Goal: Find specific page/section: Find specific page/section

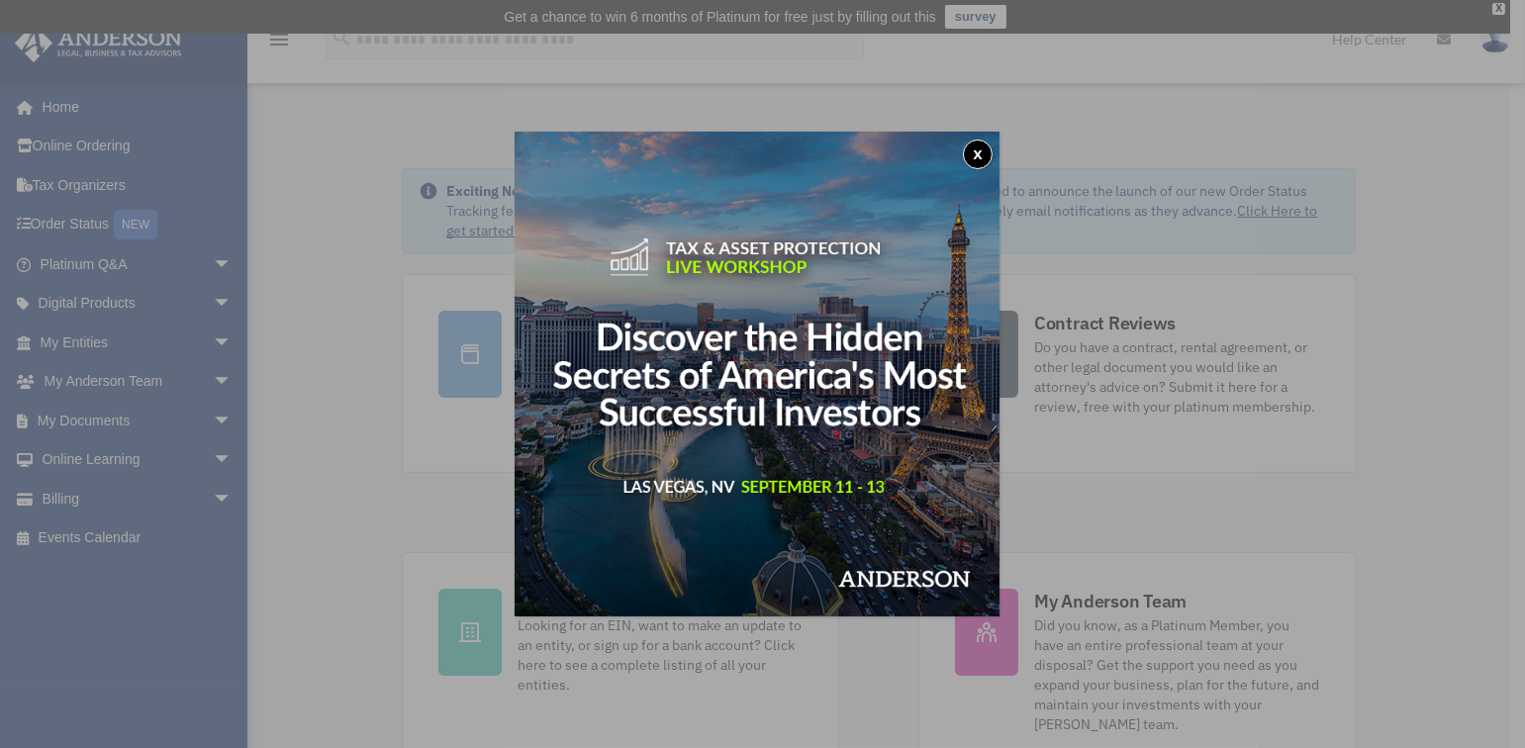
click at [974, 154] on button "x" at bounding box center [978, 155] width 30 height 30
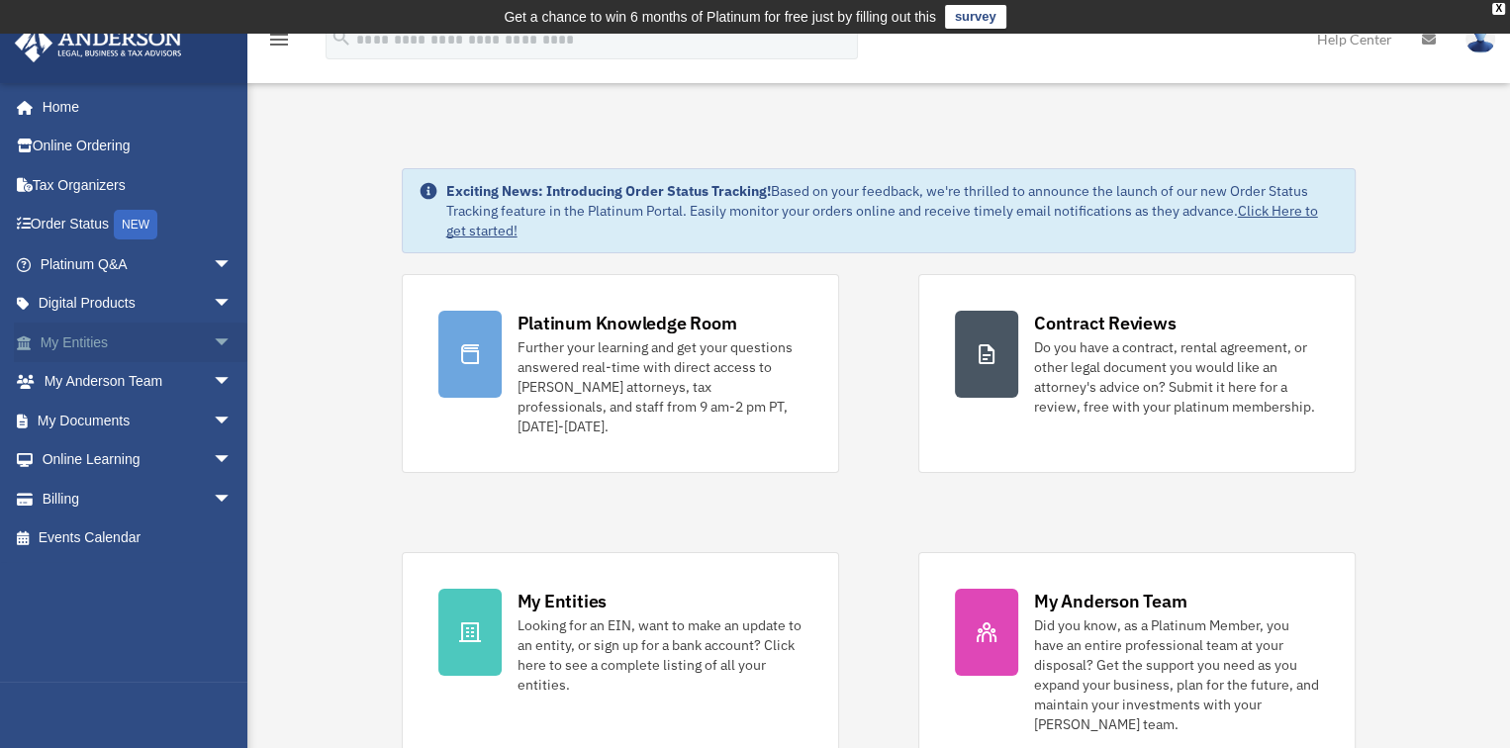
click at [97, 353] on link "My Entities arrow_drop_down" at bounding box center [138, 343] width 248 height 40
click at [126, 422] on link "My Documents arrow_drop_down" at bounding box center [138, 421] width 248 height 40
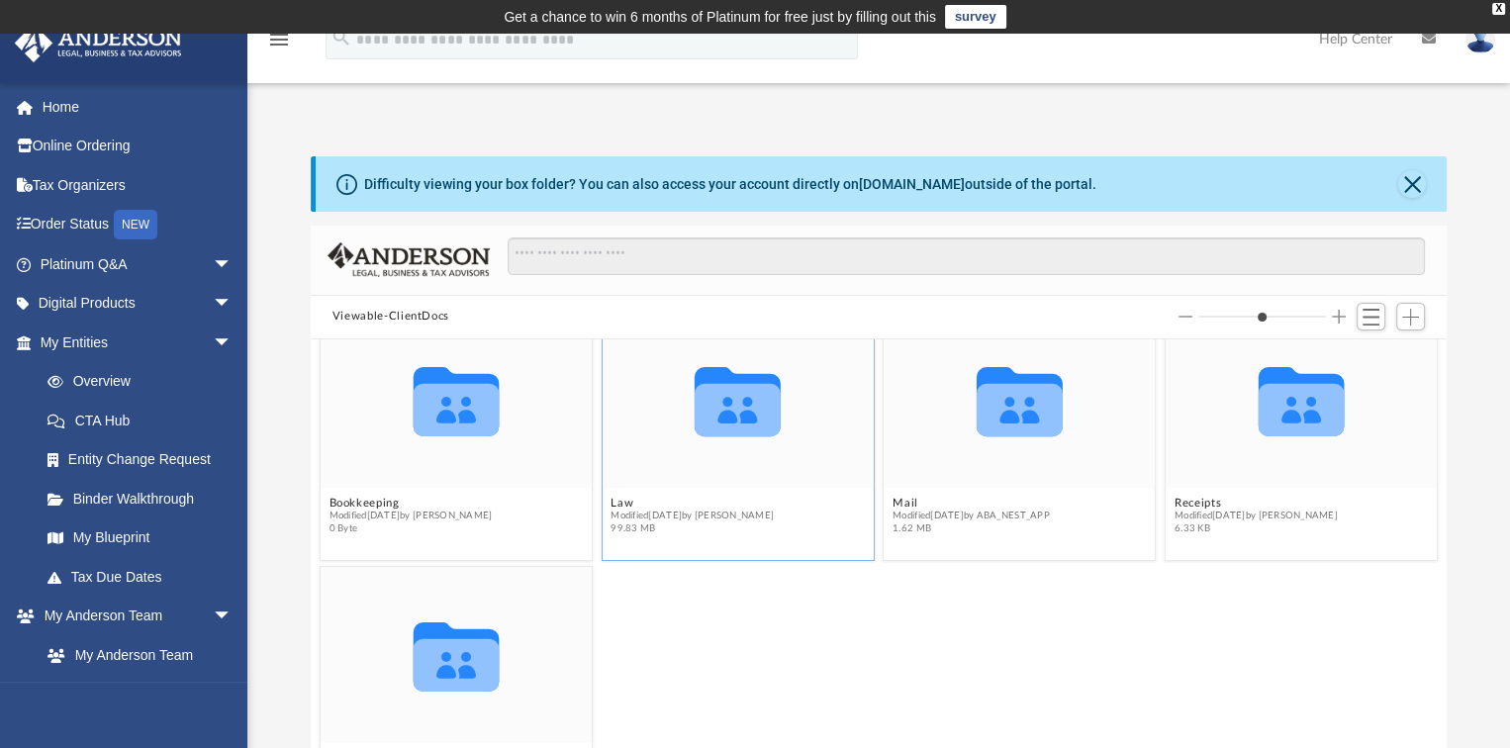
scroll to position [69, 0]
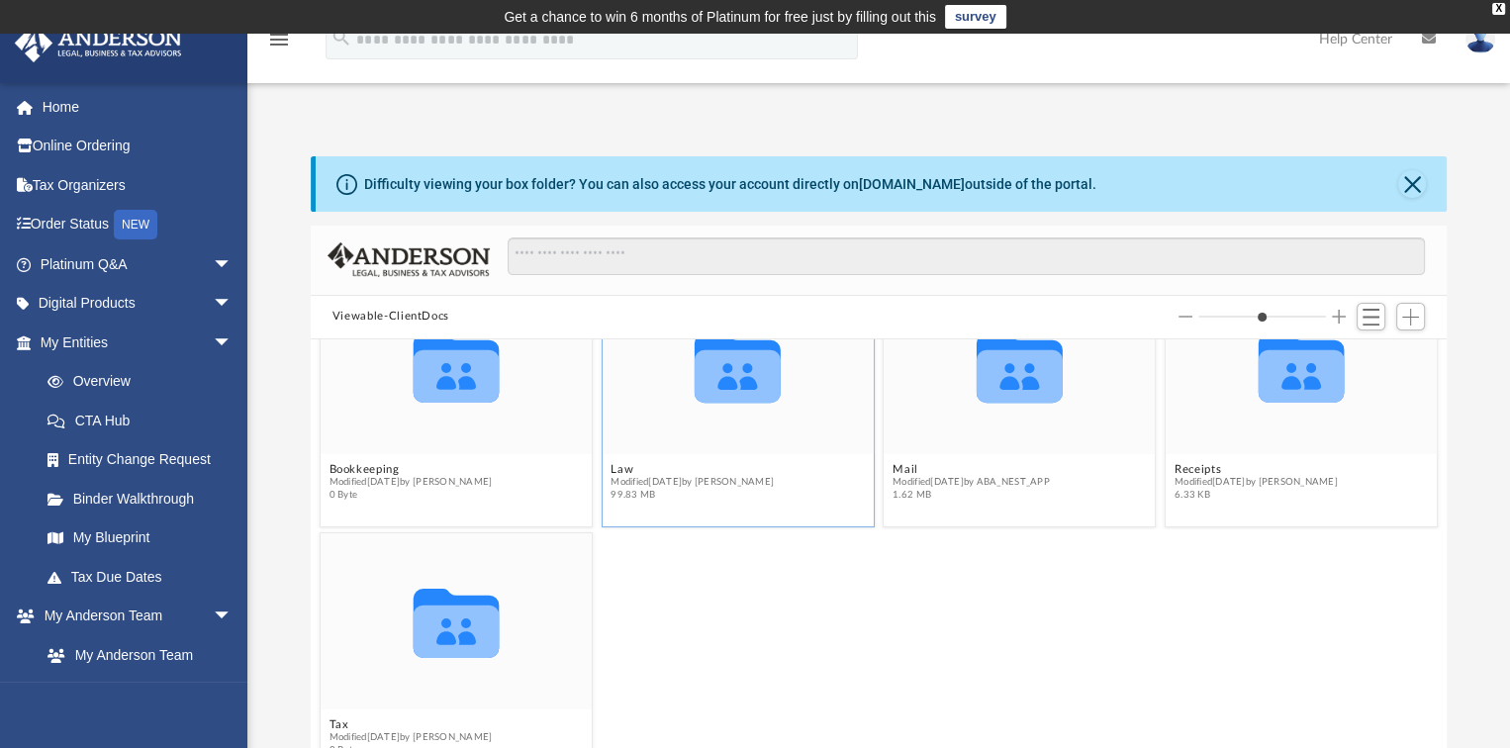
click at [699, 431] on div "Collaborated Folder" at bounding box center [737, 366] width 271 height 176
drag, startPoint x: 699, startPoint y: 431, endPoint x: 651, endPoint y: 412, distance: 51.1
click at [651, 412] on div "Collaborated Folder" at bounding box center [737, 366] width 271 height 176
click at [733, 376] on icon "grid" at bounding box center [738, 375] width 86 height 52
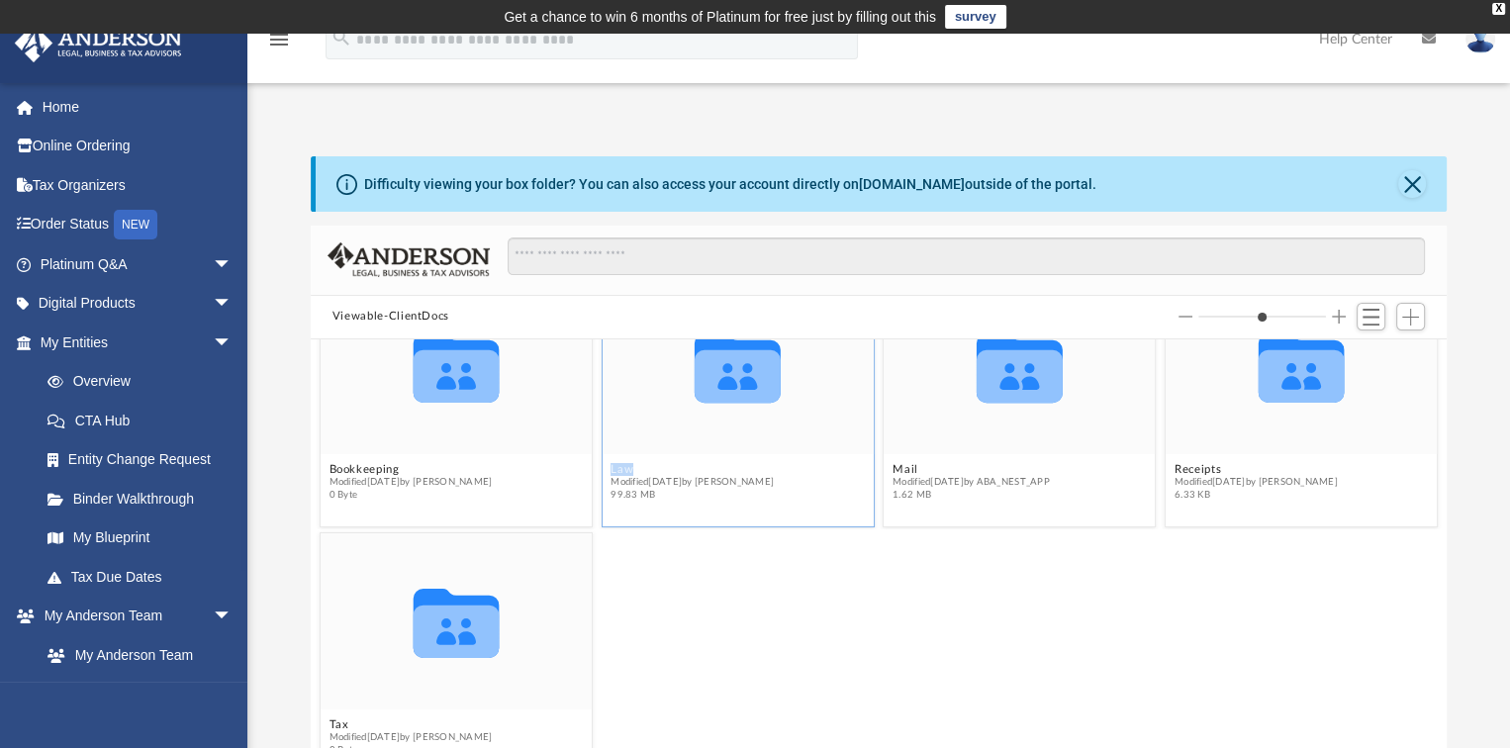
click at [733, 376] on icon "grid" at bounding box center [738, 375] width 86 height 52
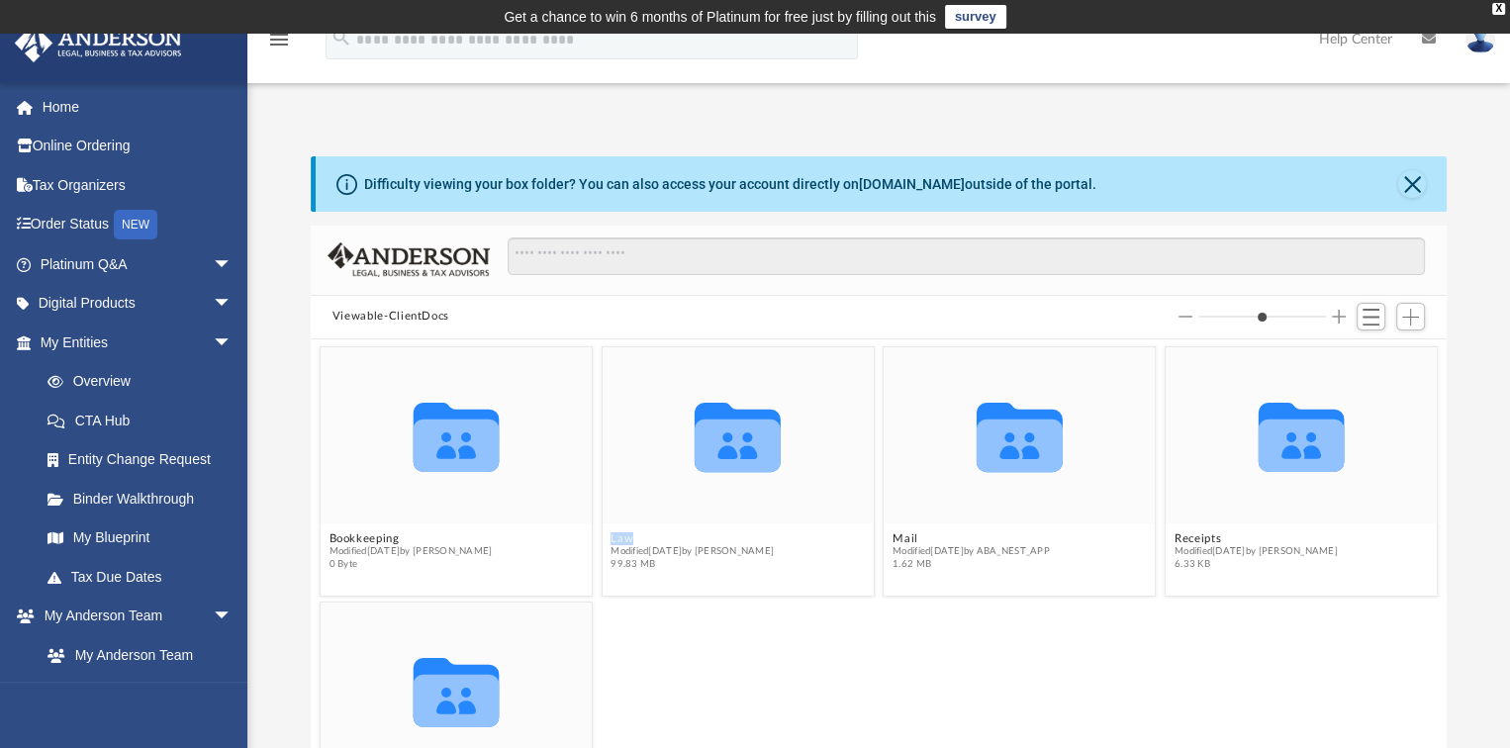
scroll to position [0, 0]
click at [732, 434] on icon "grid" at bounding box center [738, 445] width 86 height 52
click at [707, 445] on icon "grid" at bounding box center [738, 445] width 86 height 52
click at [655, 570] on figcaption "Law Modified [DATE] by [PERSON_NAME] 99.83 MB" at bounding box center [737, 552] width 271 height 52
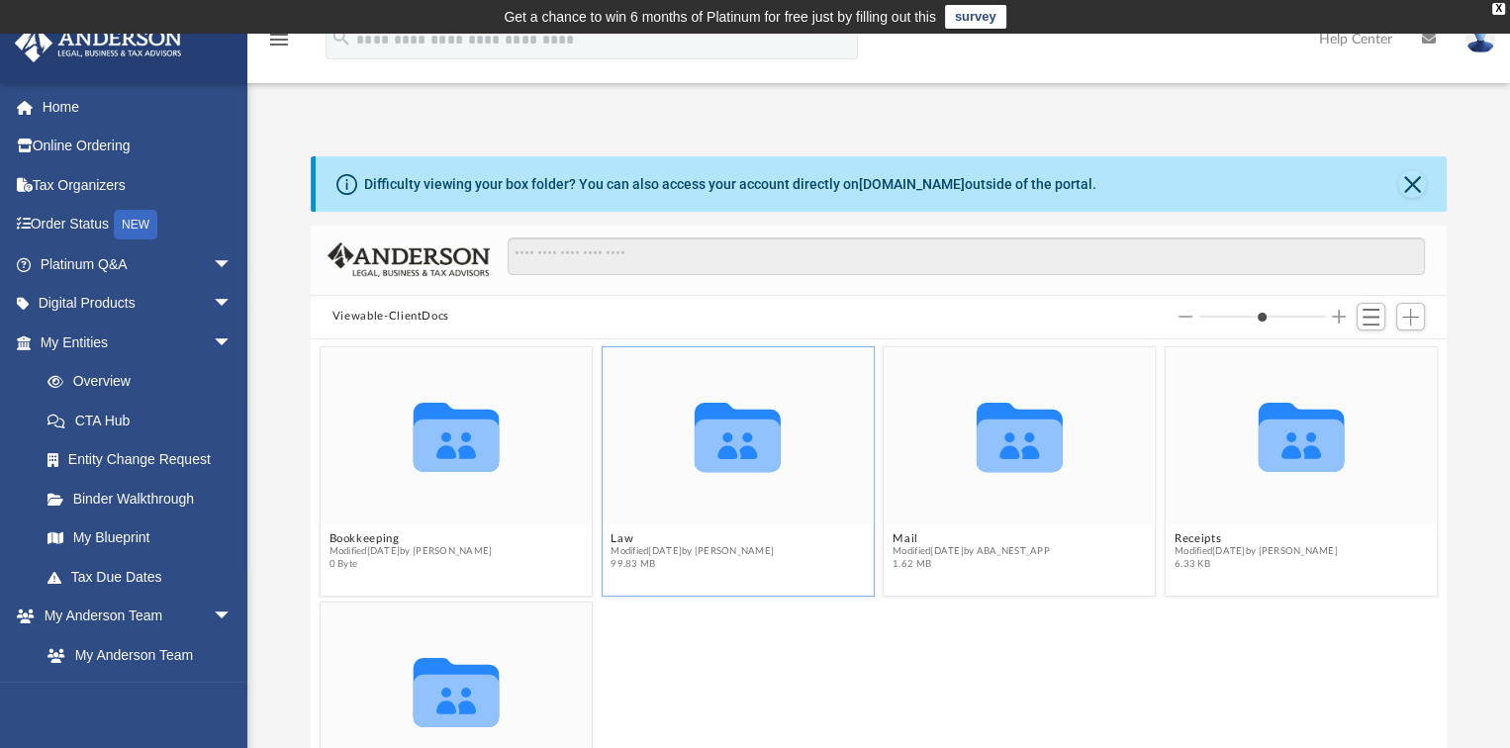
click at [655, 570] on figcaption "Law Modified [DATE] by [PERSON_NAME] 99.83 MB" at bounding box center [737, 552] width 271 height 52
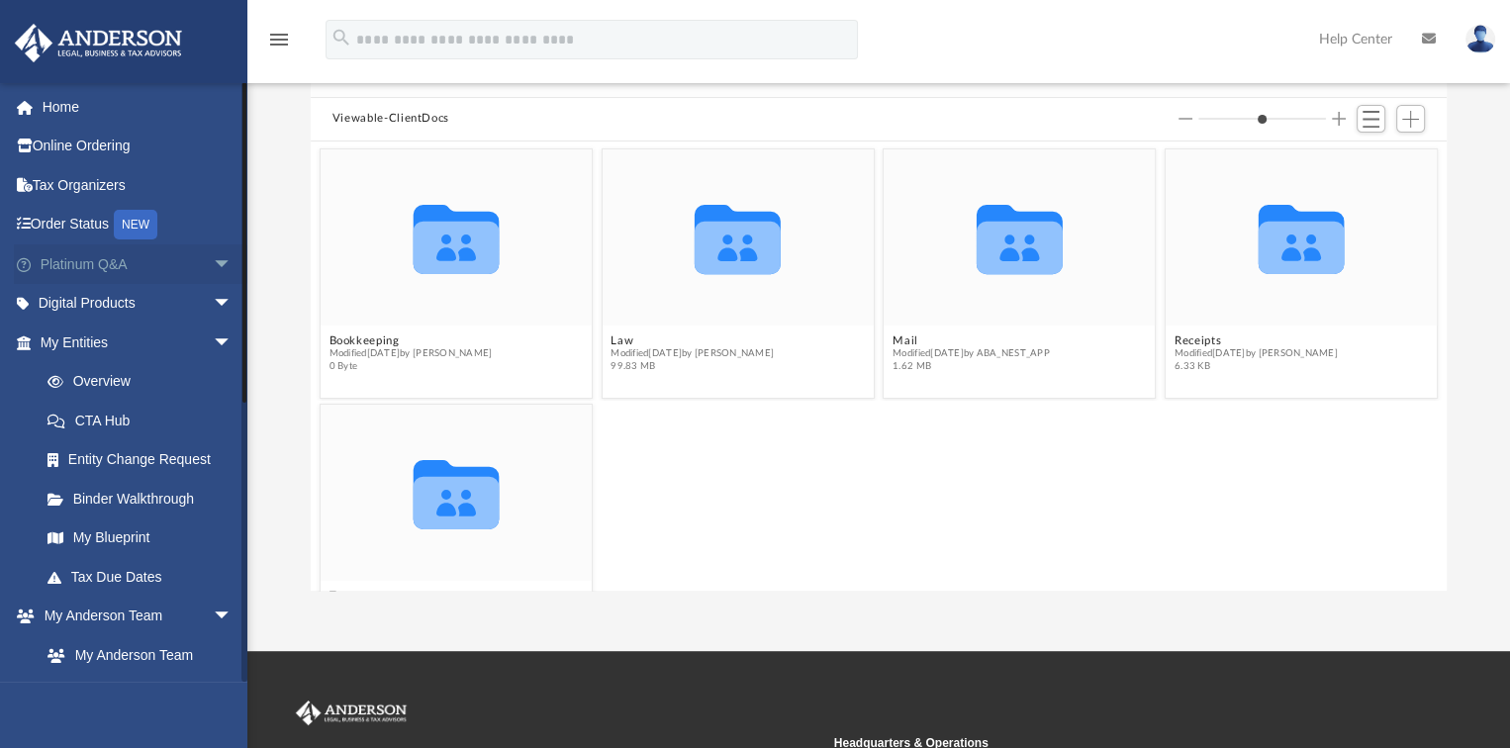
click at [213, 268] on span "arrow_drop_down" at bounding box center [233, 264] width 40 height 41
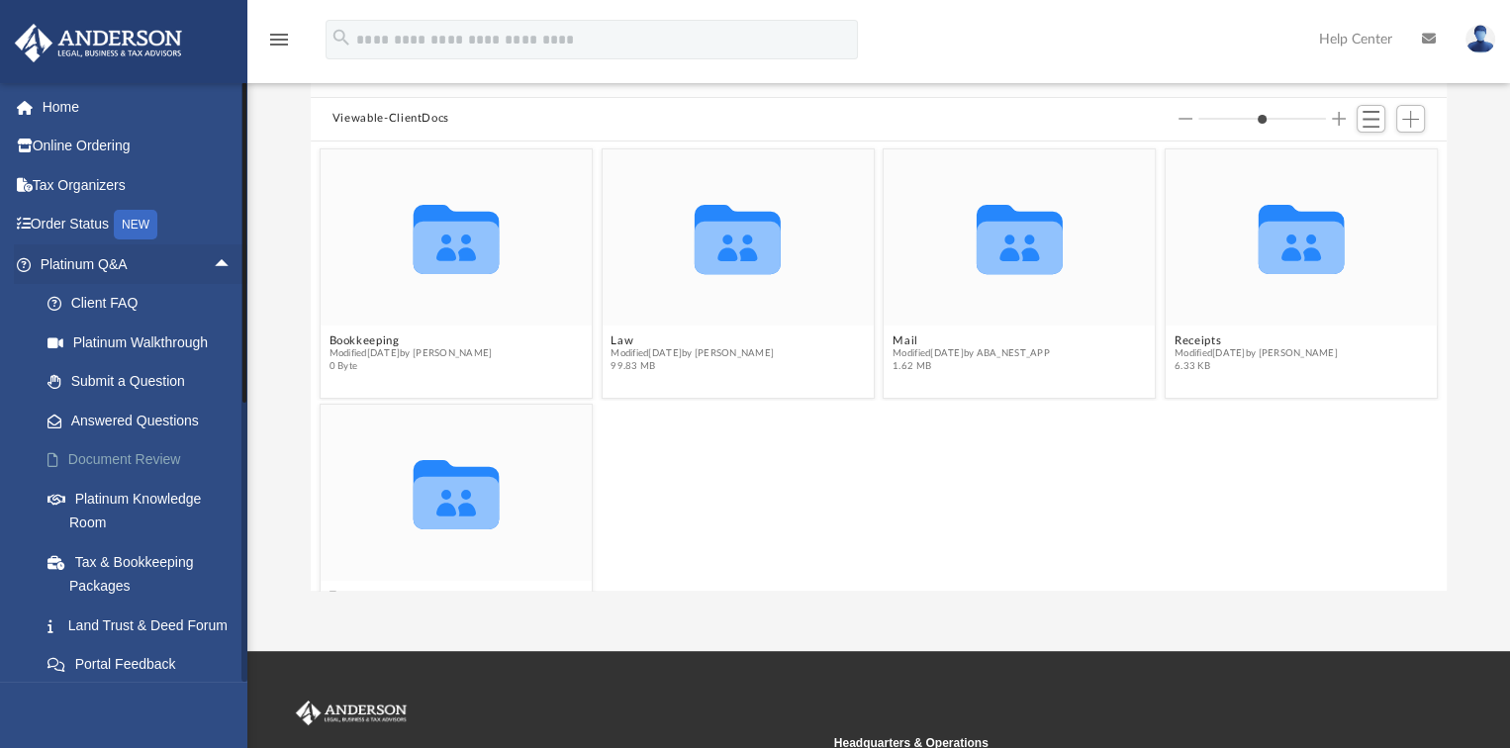
click at [132, 461] on link "Document Review" at bounding box center [145, 460] width 235 height 40
click at [641, 319] on div "Collaborated Folder" at bounding box center [737, 237] width 271 height 176
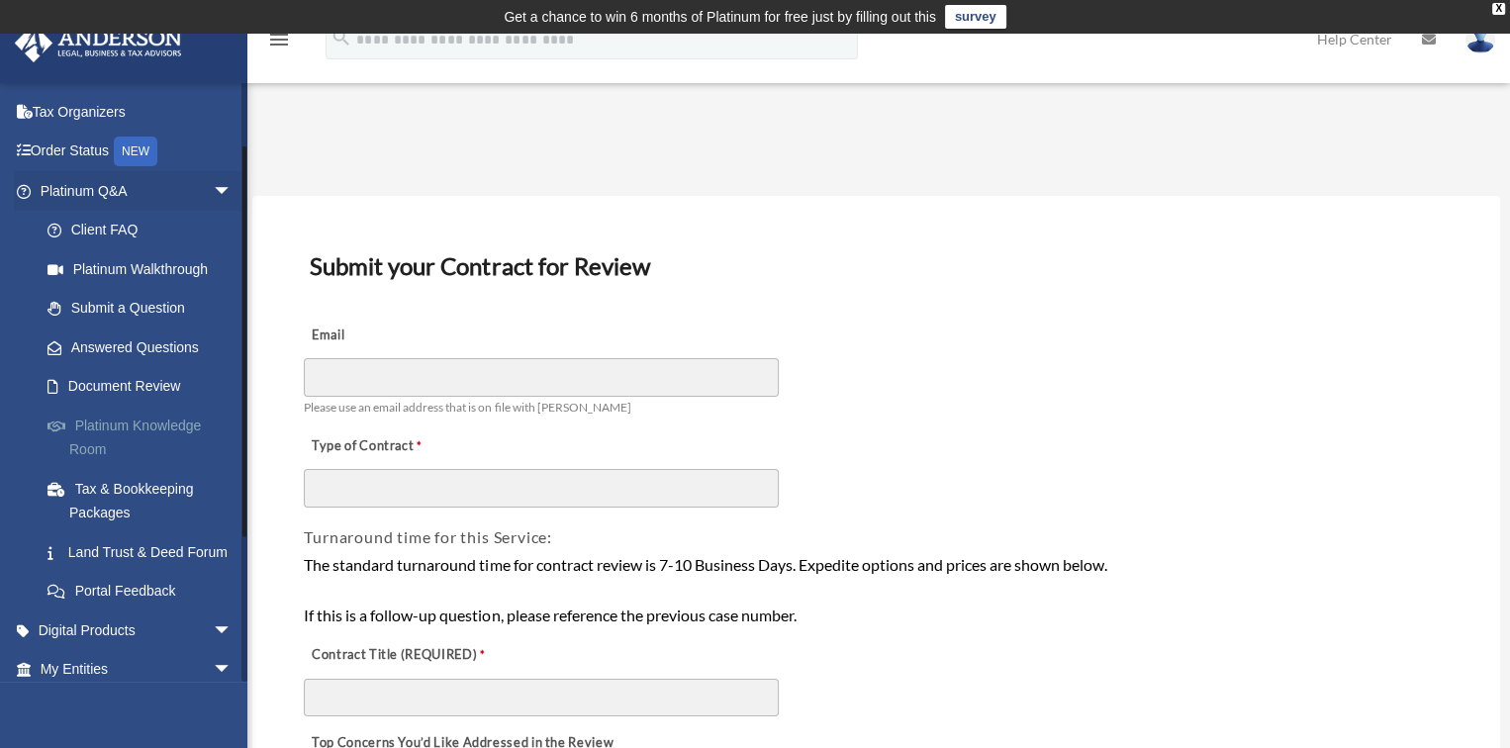
scroll to position [99, 0]
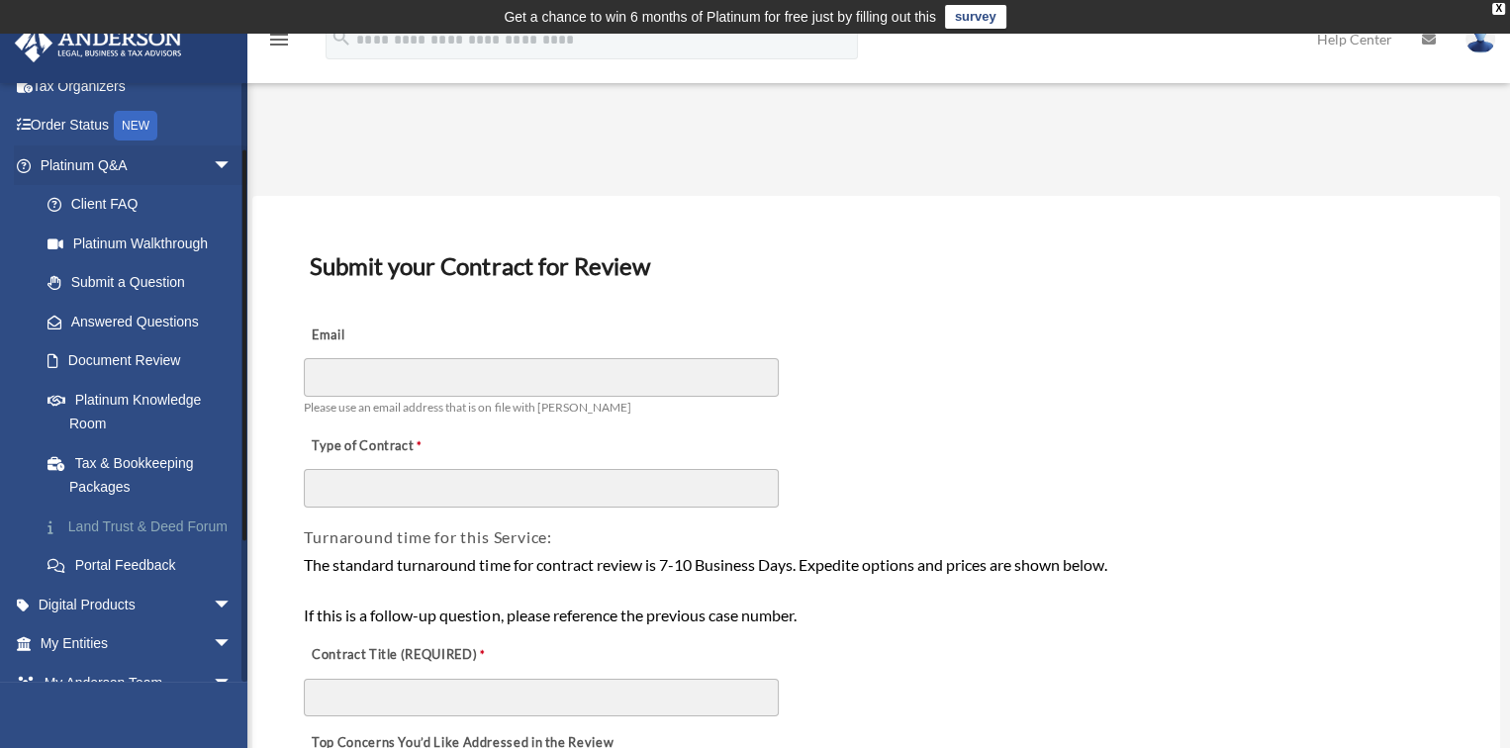
click at [156, 529] on link "Land Trust & Deed Forum" at bounding box center [145, 527] width 235 height 40
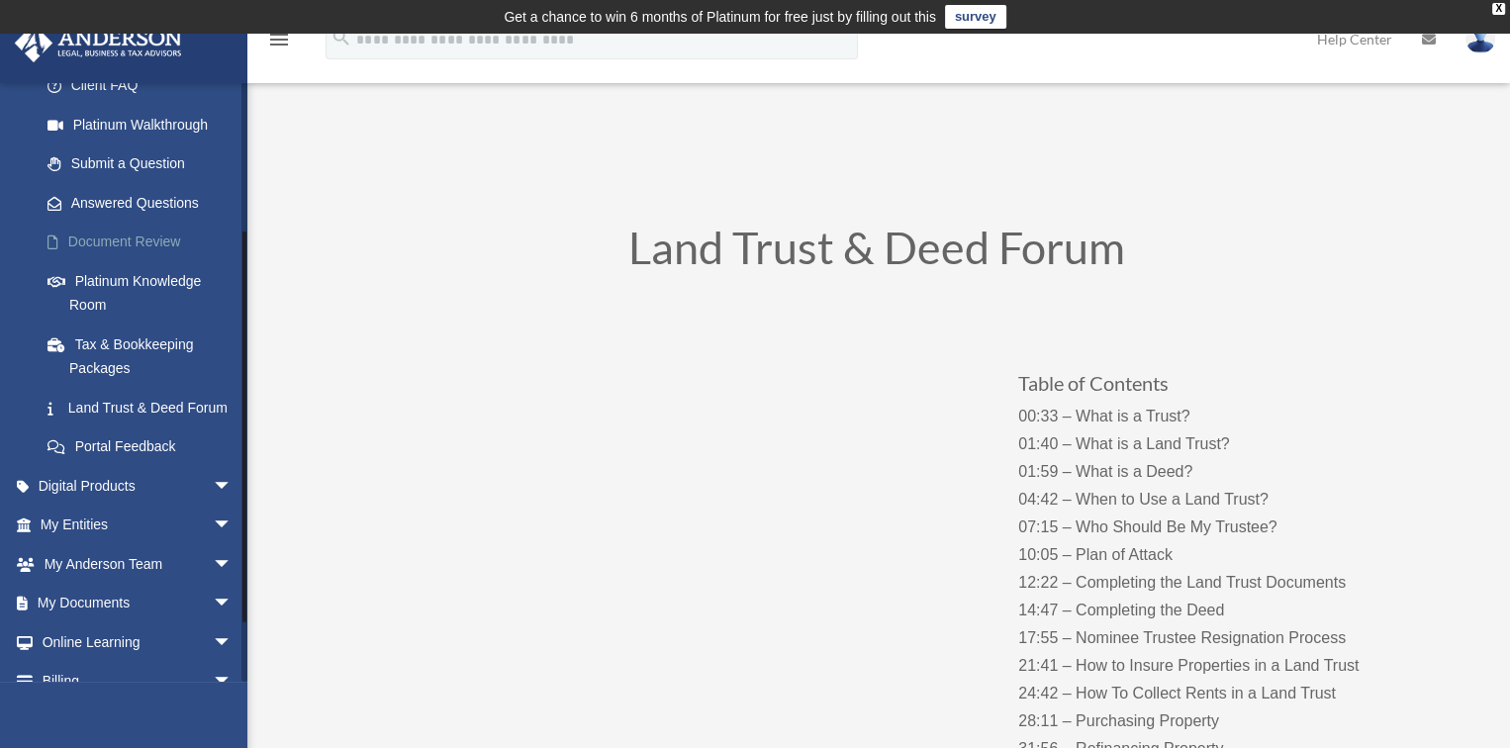
scroll to position [297, 0]
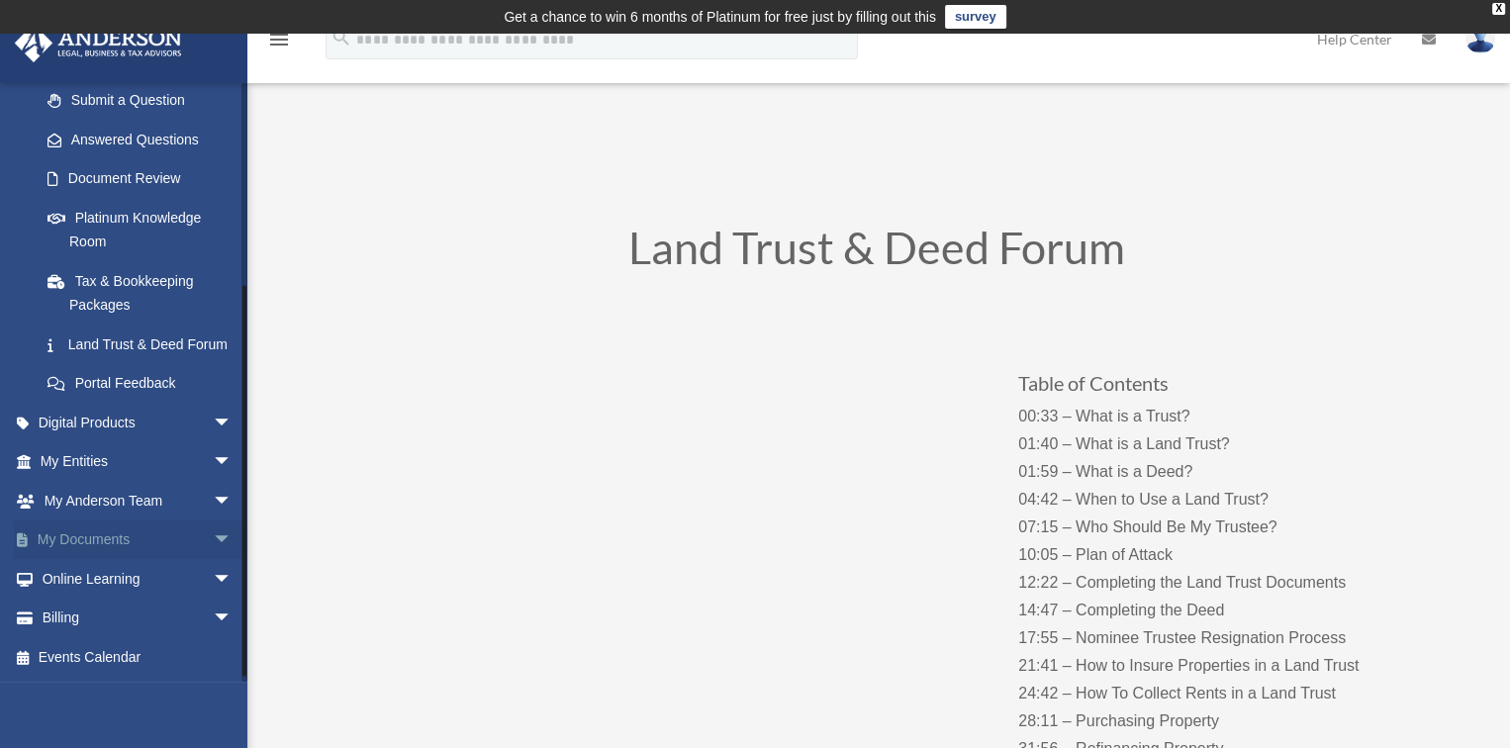
click at [136, 533] on link "My Documents arrow_drop_down" at bounding box center [138, 541] width 248 height 40
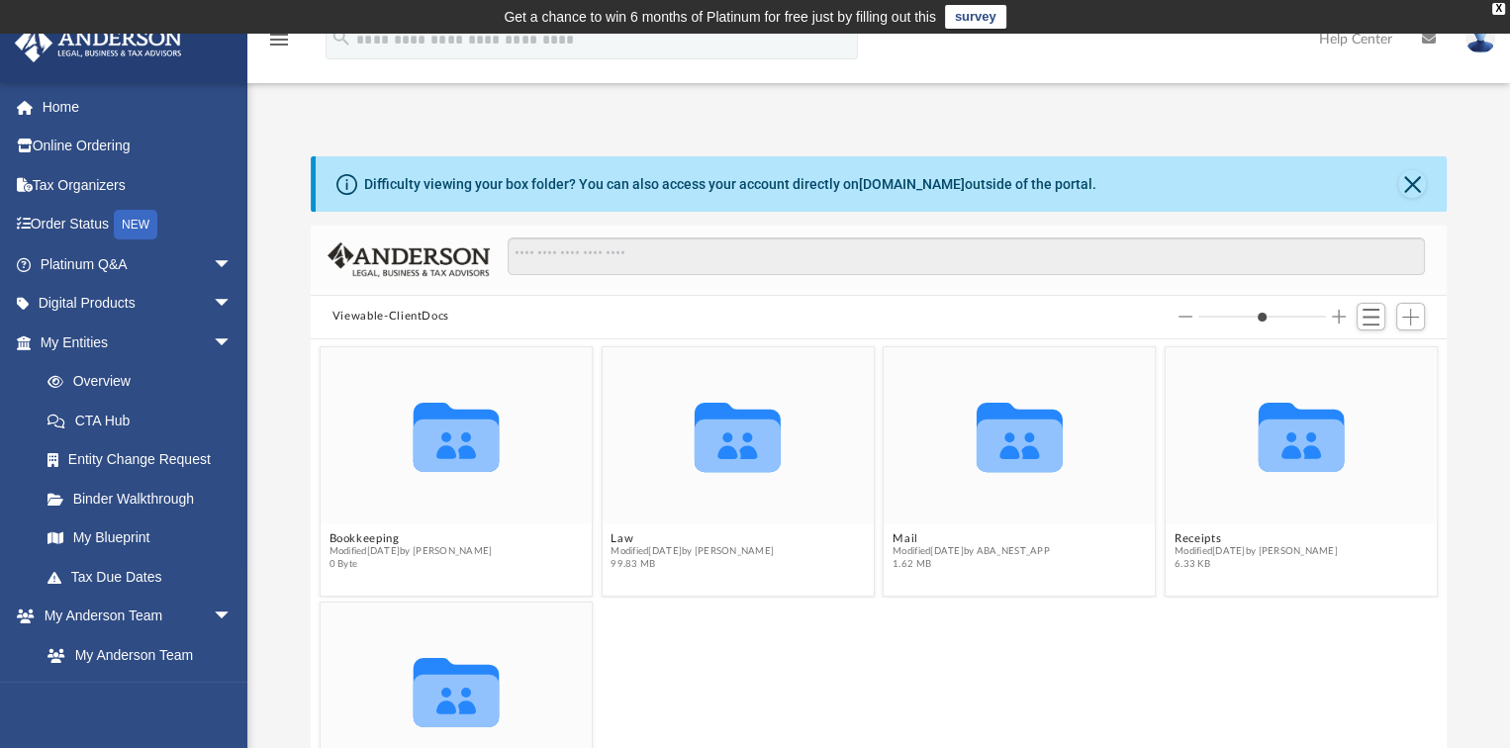
scroll to position [69, 0]
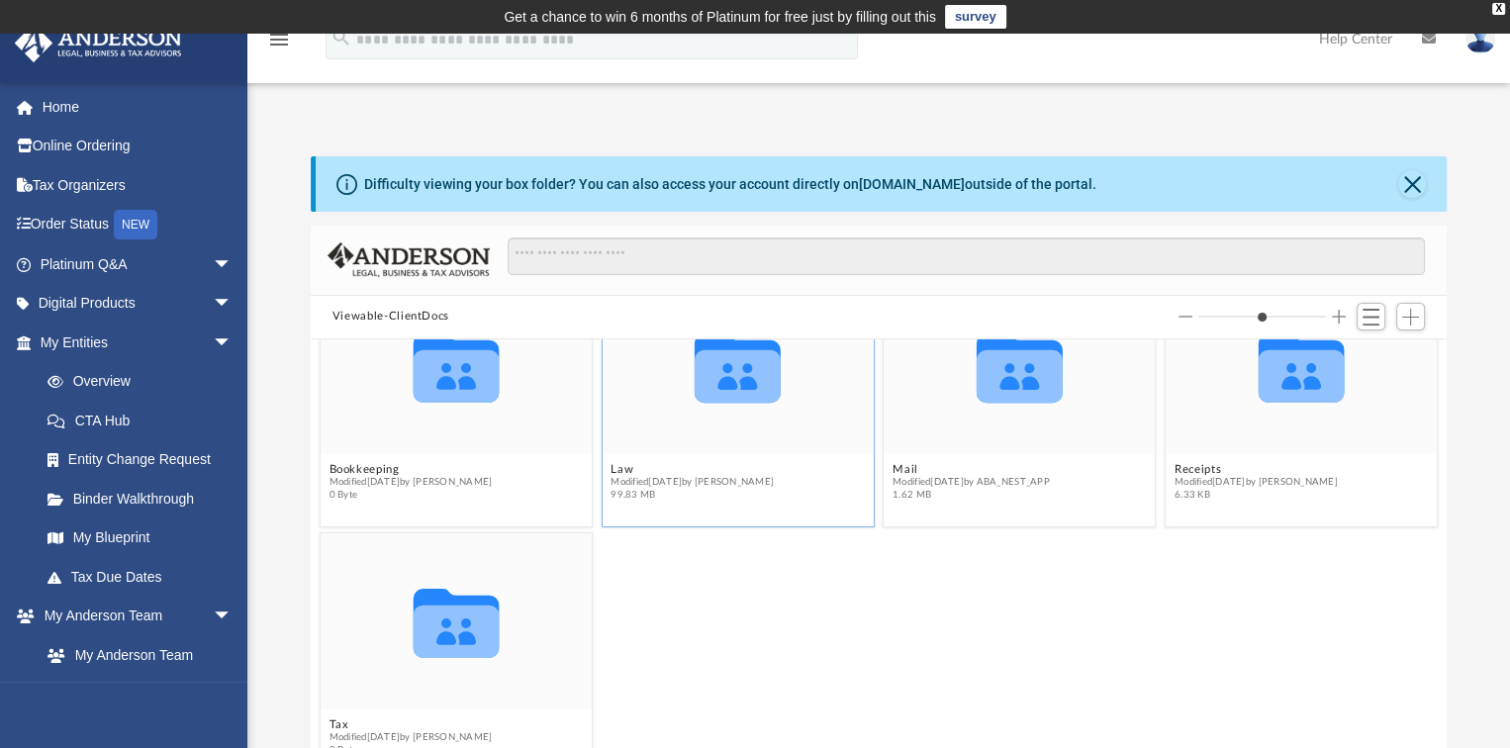
click at [695, 389] on icon "grid" at bounding box center [738, 375] width 86 height 52
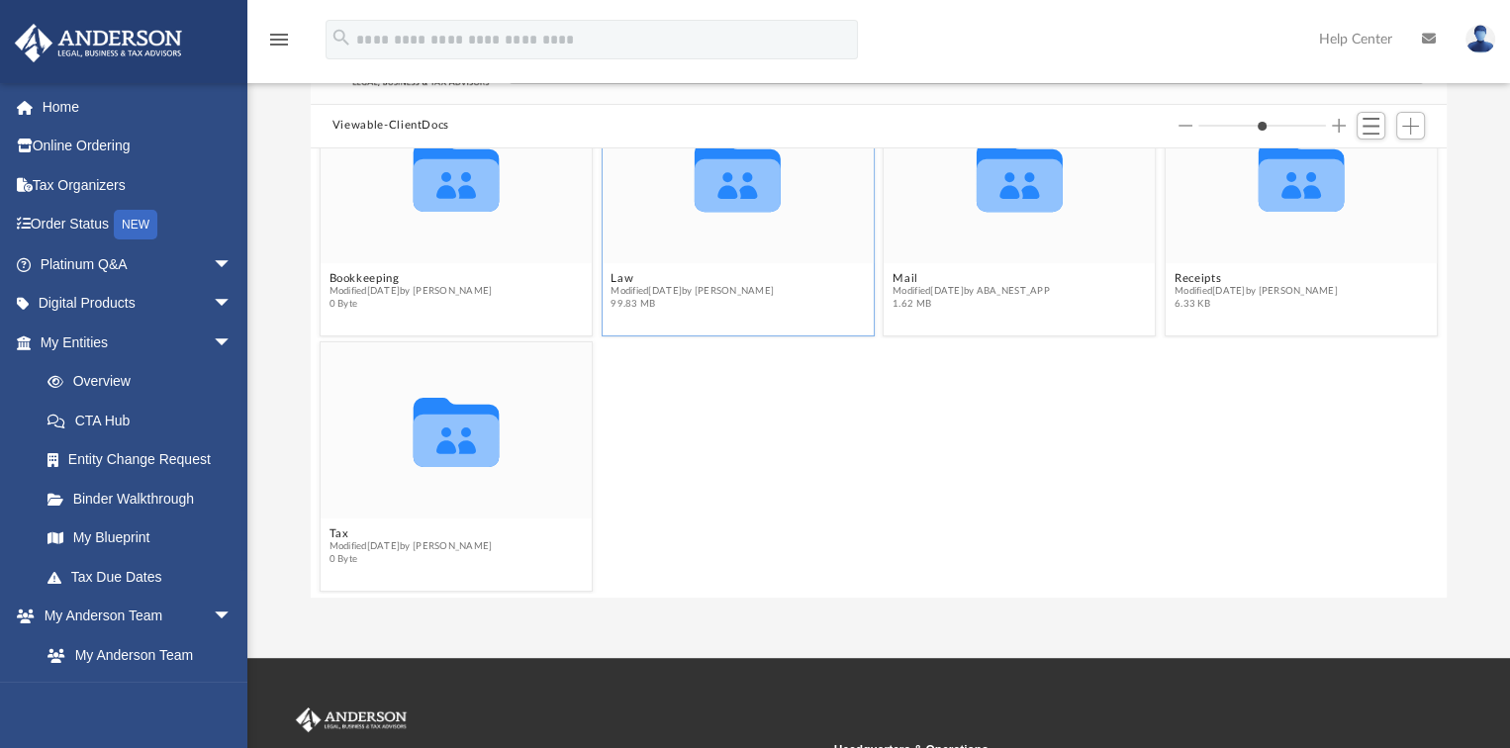
scroll to position [198, 0]
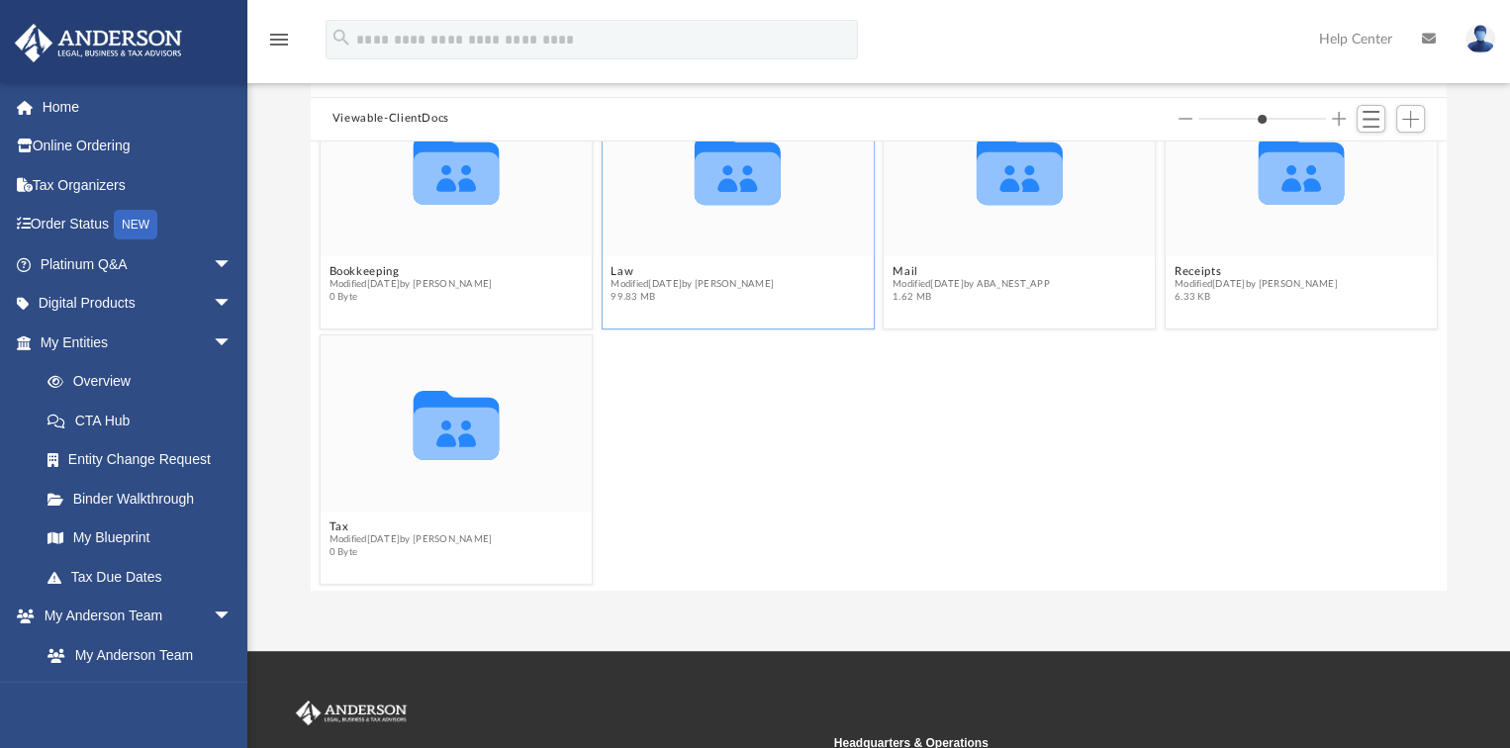
click at [688, 191] on icon "Collaborated Folder" at bounding box center [737, 168] width 162 height 106
drag, startPoint x: 688, startPoint y: 191, endPoint x: 690, endPoint y: 342, distance: 151.4
click at [690, 342] on div "Collaborated Folder Tax Modified [DATE] by [PERSON_NAME] 0 Byte" at bounding box center [878, 459] width 1127 height 258
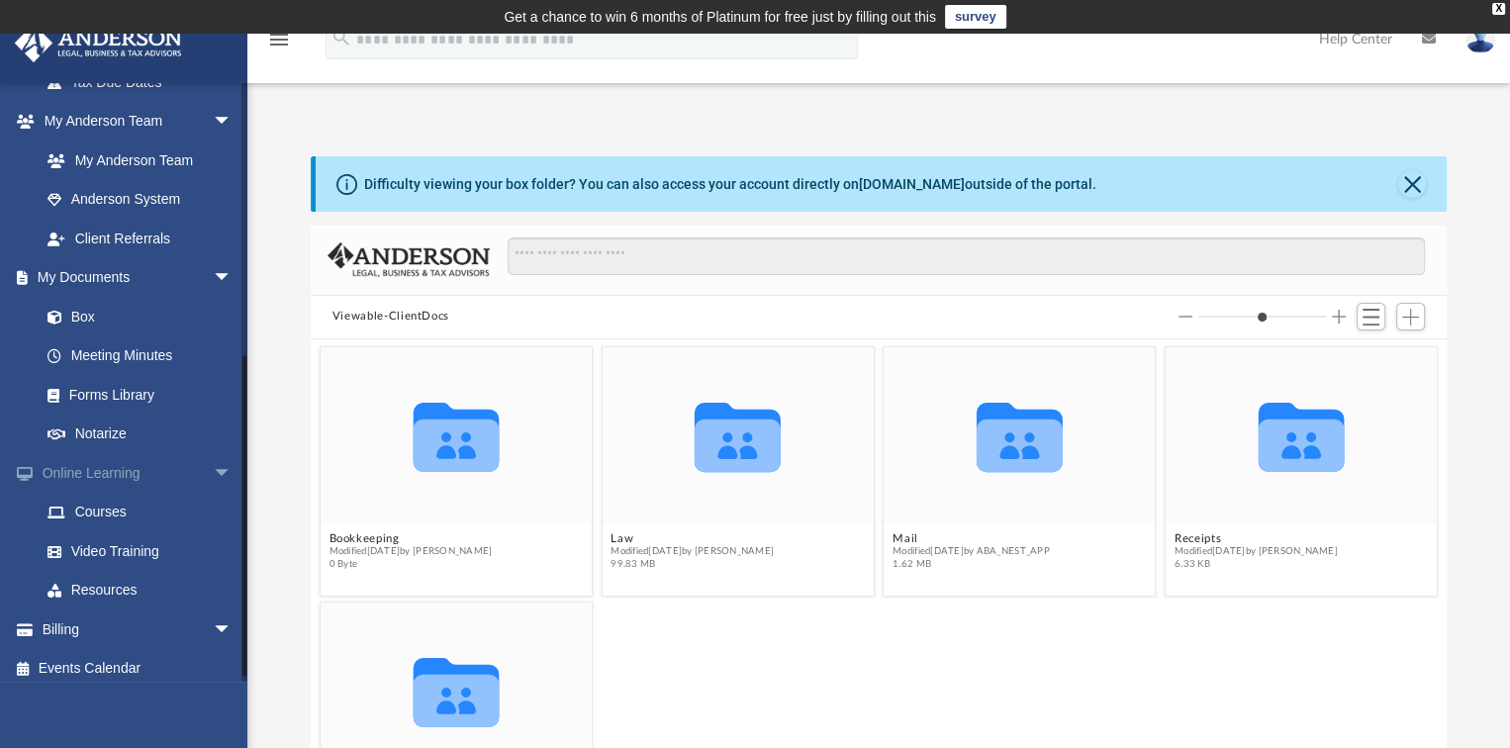
scroll to position [505, 0]
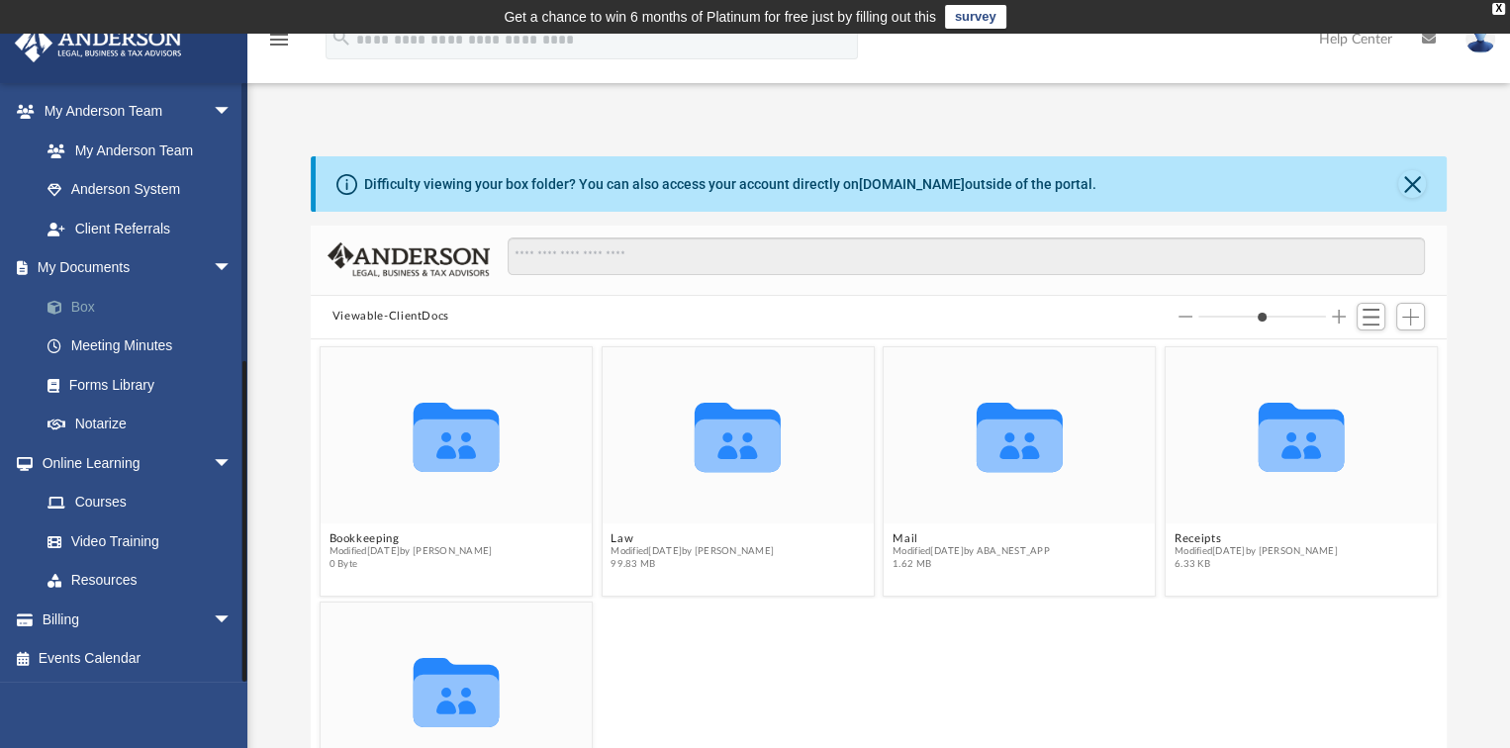
click at [78, 298] on link "Box" at bounding box center [145, 307] width 235 height 40
click at [83, 307] on link "Box" at bounding box center [145, 307] width 235 height 40
click at [79, 302] on link "Box" at bounding box center [145, 307] width 235 height 40
click at [763, 519] on div "Collaborated Folder" at bounding box center [737, 435] width 271 height 176
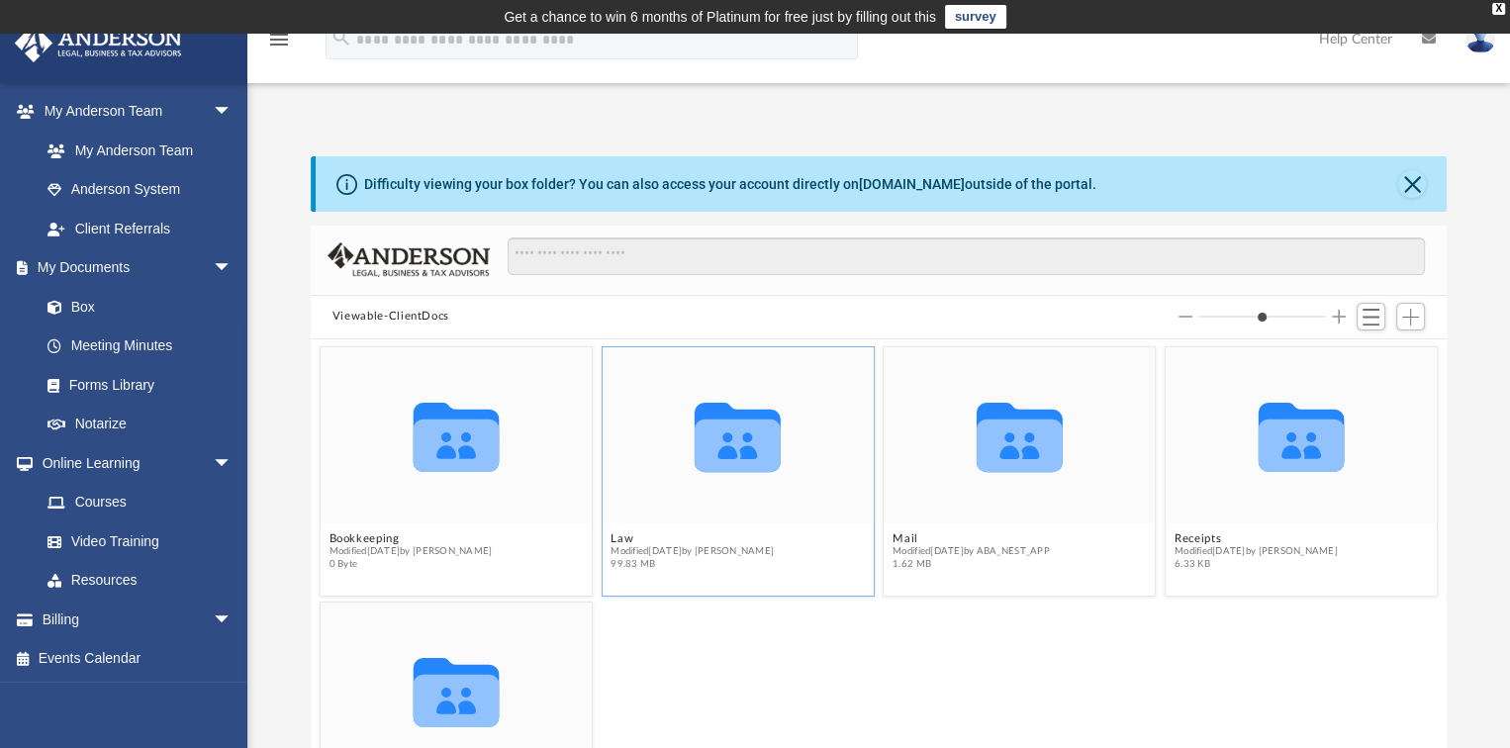
click at [763, 519] on div "Collaborated Folder" at bounding box center [737, 435] width 271 height 176
drag, startPoint x: 763, startPoint y: 519, endPoint x: 689, endPoint y: 442, distance: 106.4
click at [689, 442] on icon "Collaborated Folder" at bounding box center [737, 435] width 162 height 106
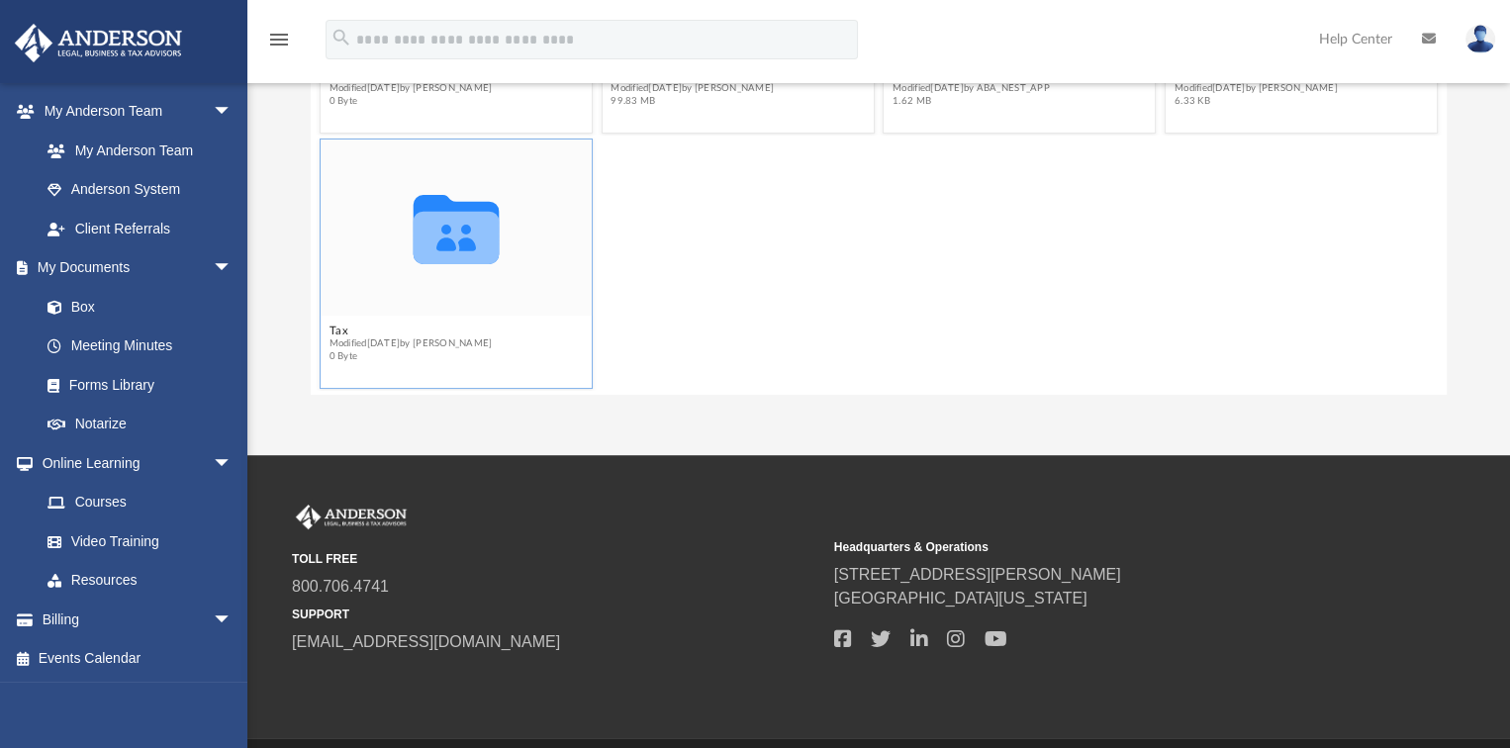
scroll to position [396, 0]
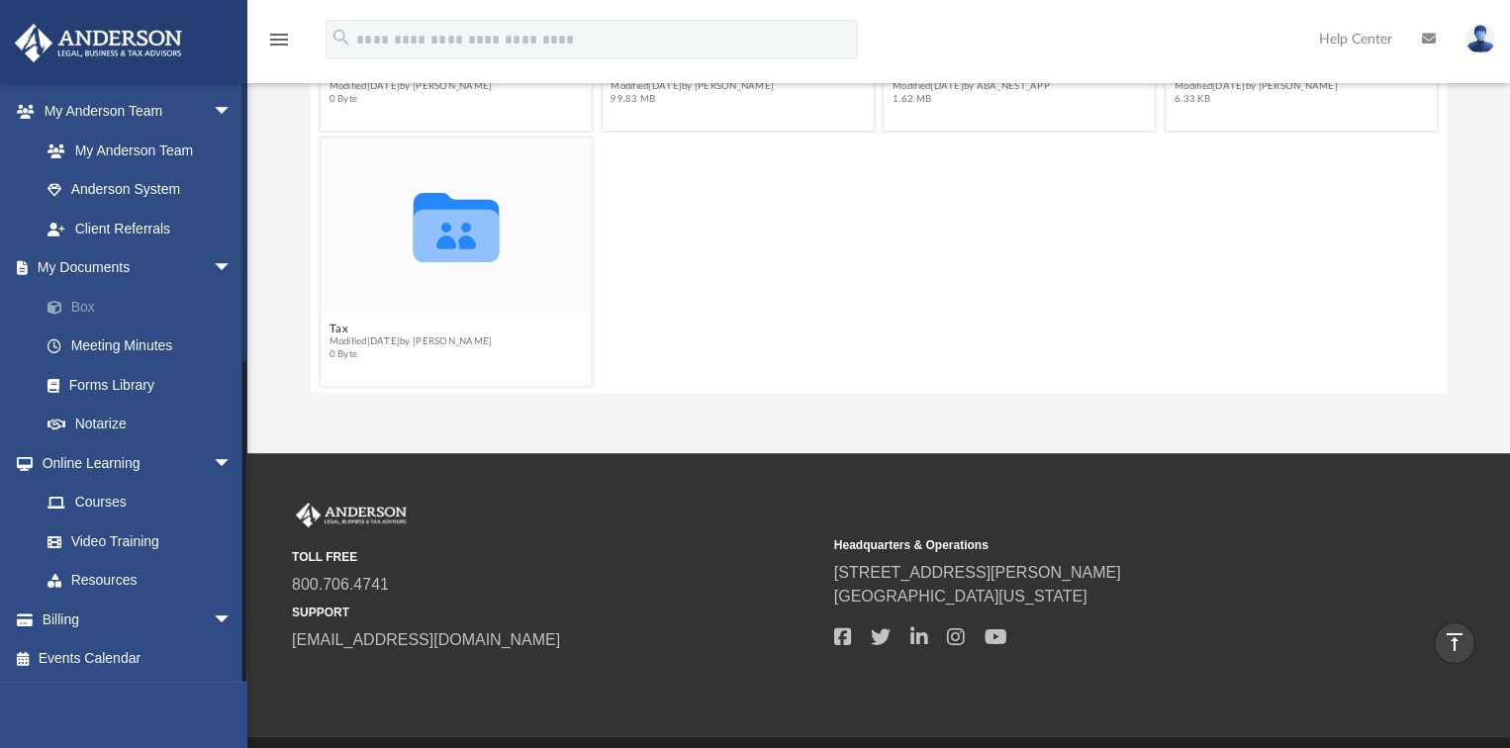
click at [84, 305] on link "Box" at bounding box center [145, 307] width 235 height 40
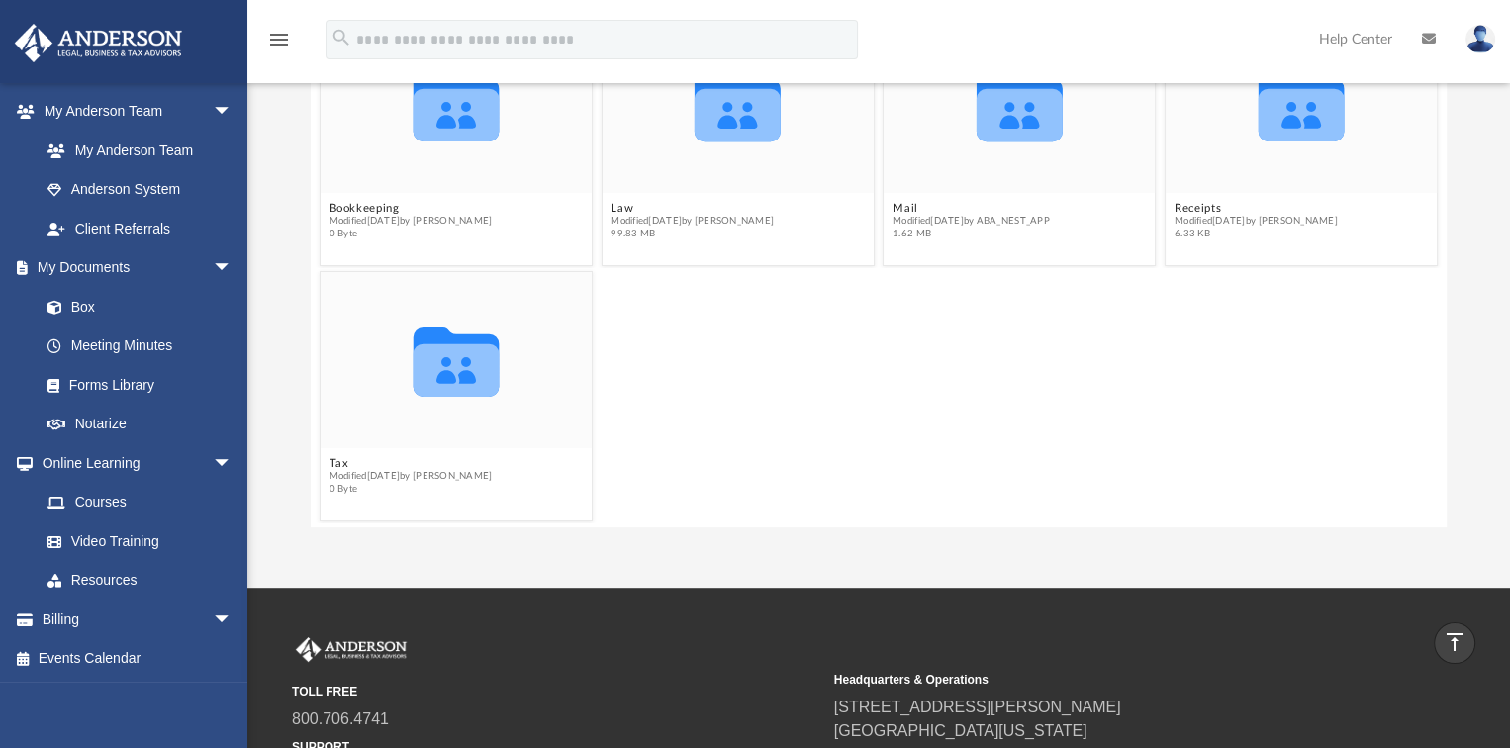
scroll to position [99, 0]
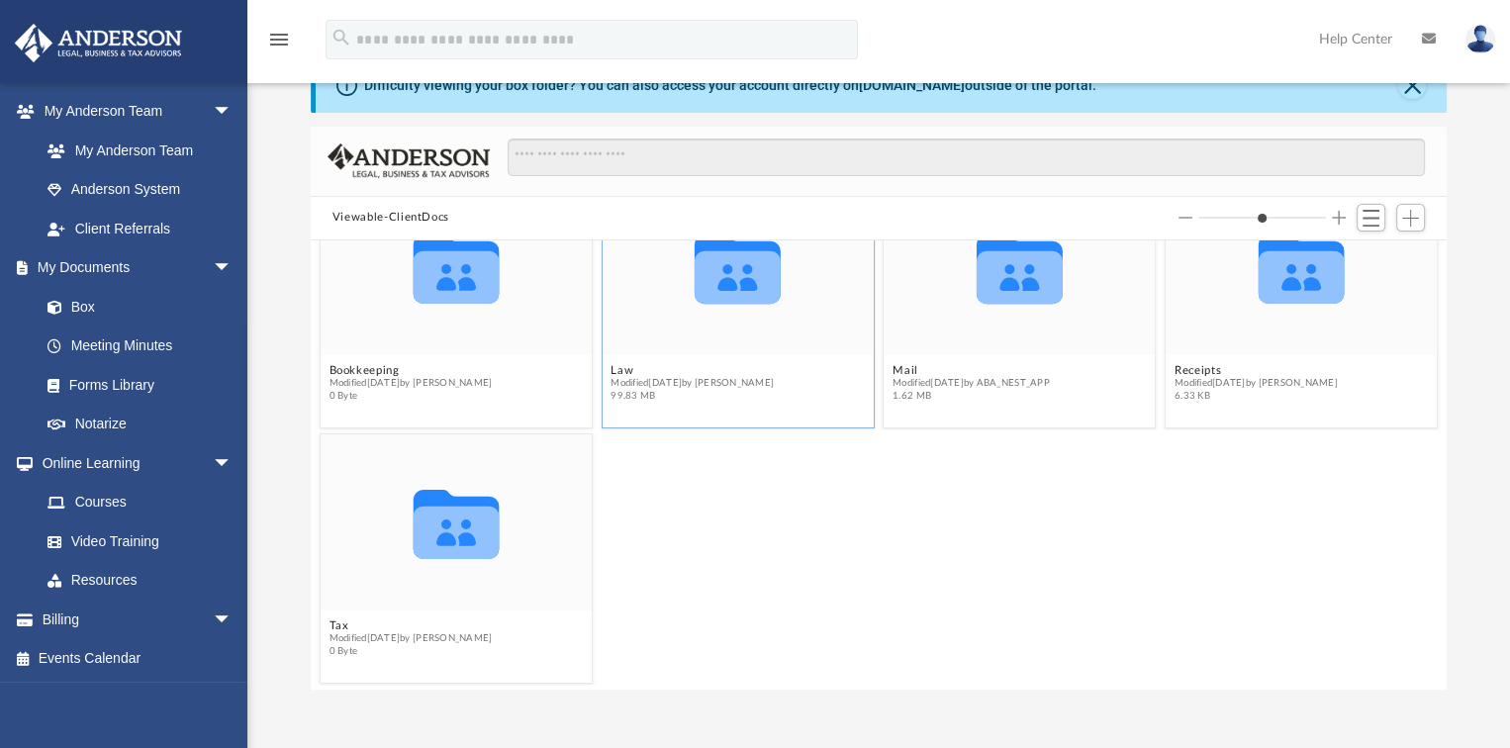
click at [763, 359] on figcaption "Law Modified [DATE] by [PERSON_NAME] 99.83 MB" at bounding box center [737, 383] width 271 height 52
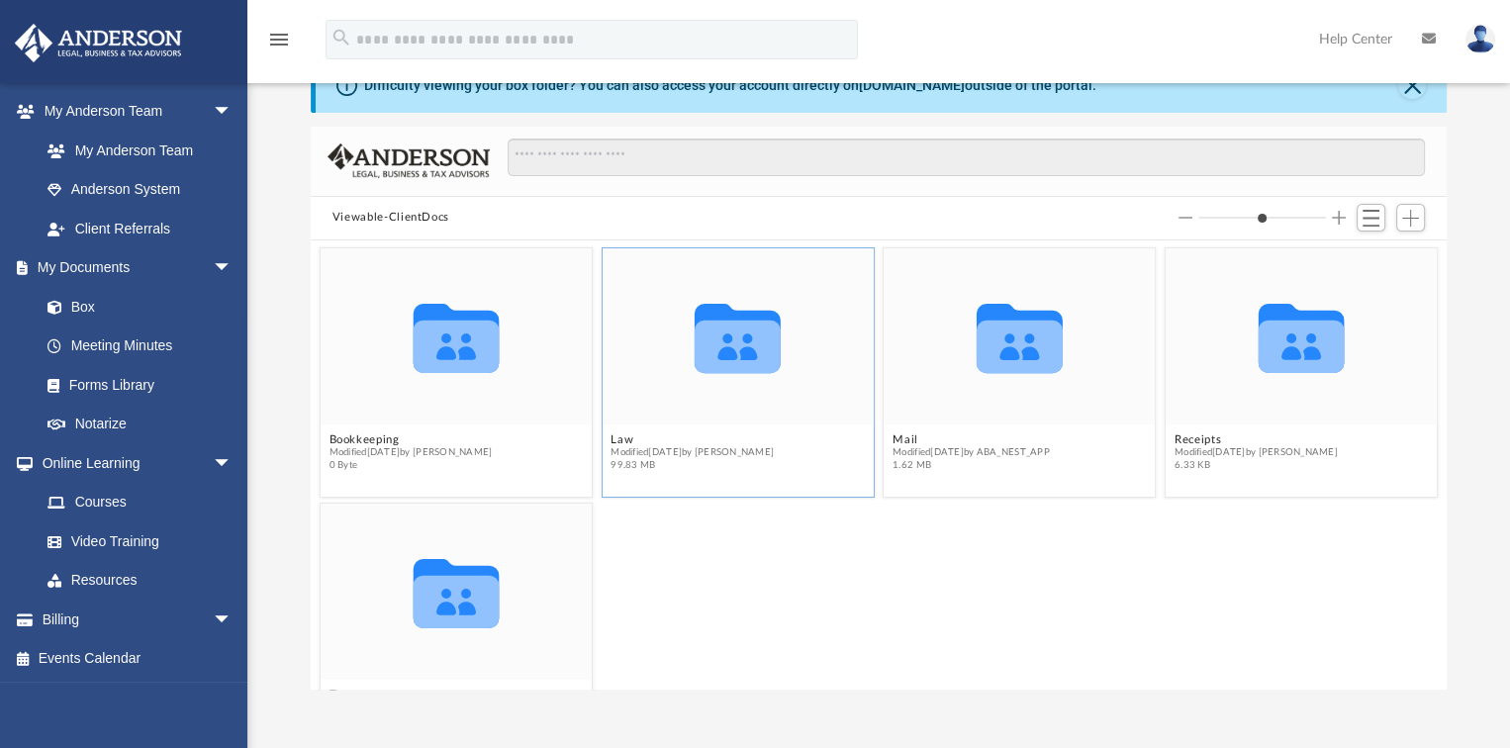
click at [746, 373] on icon "Collaborated Folder" at bounding box center [737, 336] width 162 height 106
click at [448, 374] on icon "Collaborated Folder" at bounding box center [455, 336] width 162 height 106
drag, startPoint x: 448, startPoint y: 374, endPoint x: 286, endPoint y: 346, distance: 164.7
click at [286, 346] on div "Difficulty viewing your box folder? You can also access your account directly o…" at bounding box center [878, 373] width 1263 height 632
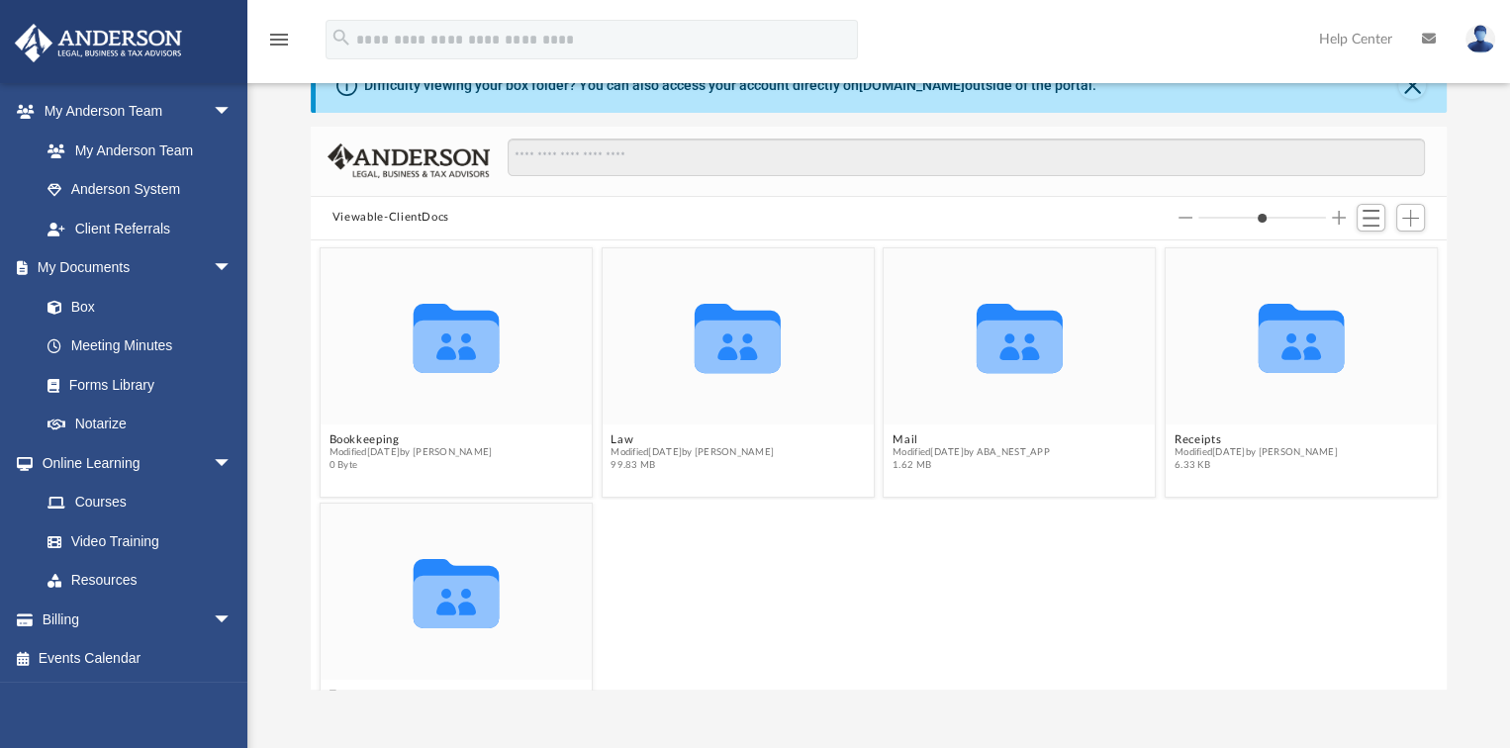
click at [422, 219] on button "Viewable-ClientDocs" at bounding box center [391, 218] width 117 height 18
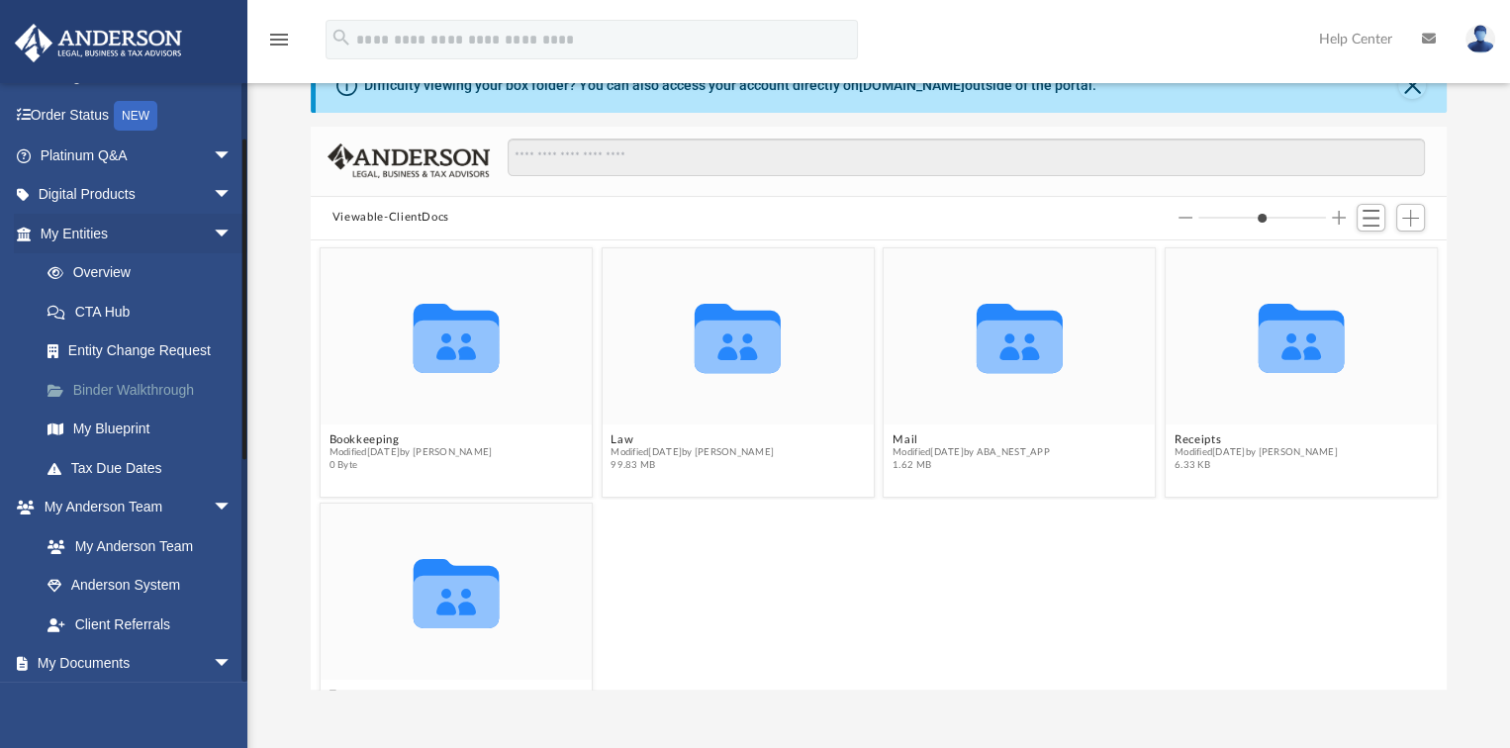
scroll to position [10, 0]
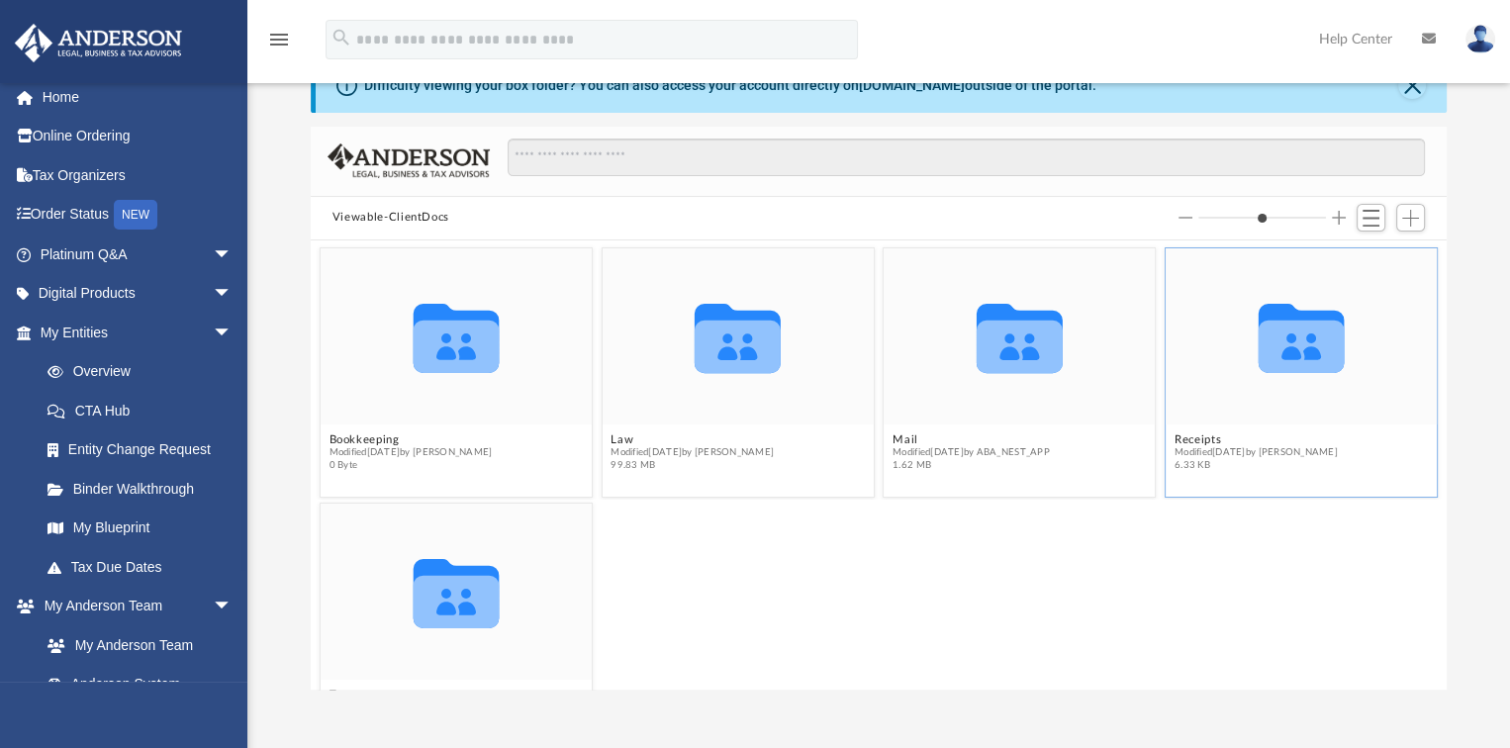
click at [1264, 428] on figcaption "Receipts Modified [DATE] by [PERSON_NAME] 6.33 KB" at bounding box center [1301, 453] width 271 height 52
click at [933, 404] on div "Collaborated Folder" at bounding box center [1019, 336] width 271 height 176
drag, startPoint x: 933, startPoint y: 404, endPoint x: 691, endPoint y: 453, distance: 247.5
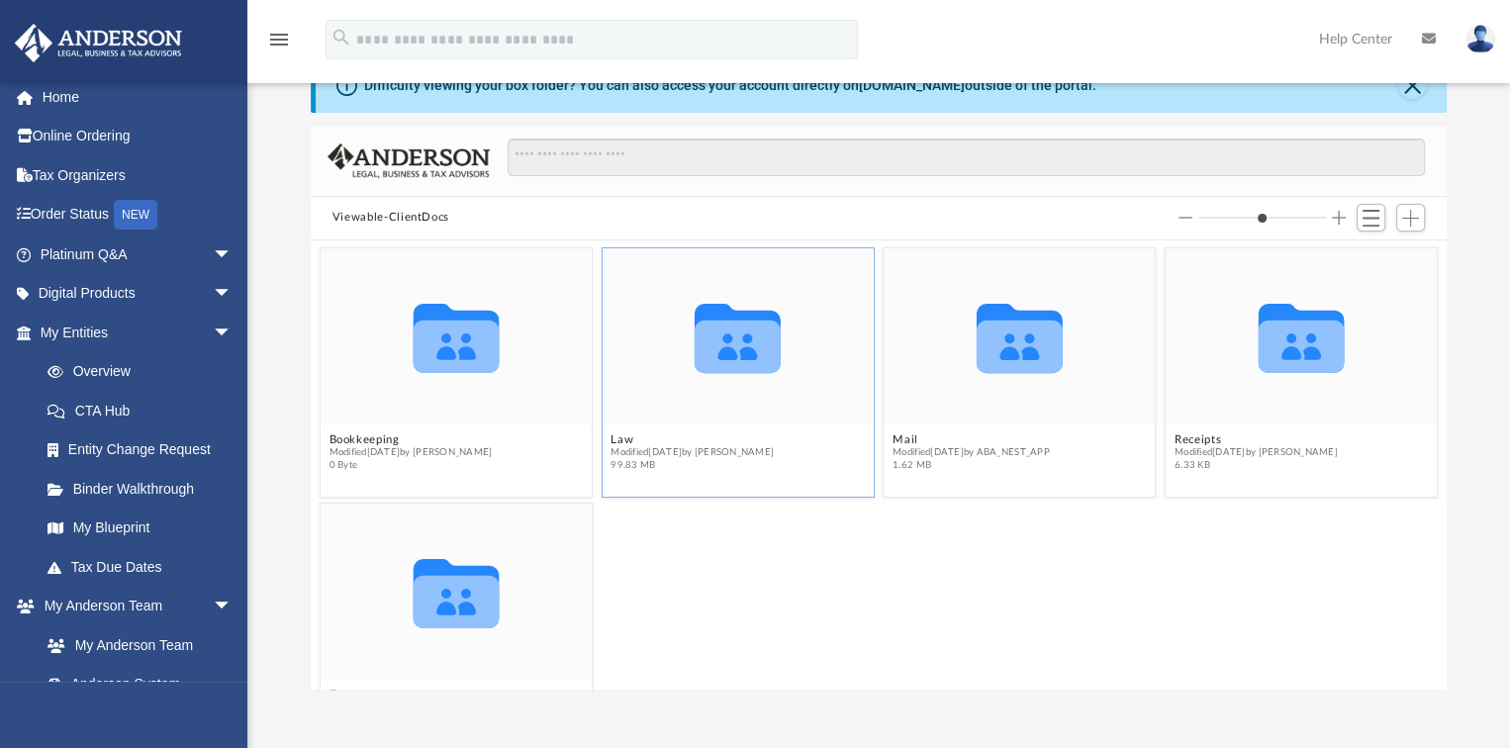
click at [691, 453] on span "Modified [DATE] by [PERSON_NAME]" at bounding box center [692, 452] width 163 height 13
drag, startPoint x: 691, startPoint y: 453, endPoint x: 674, endPoint y: 301, distance: 153.3
click at [674, 301] on icon "Collaborated Folder" at bounding box center [737, 336] width 162 height 106
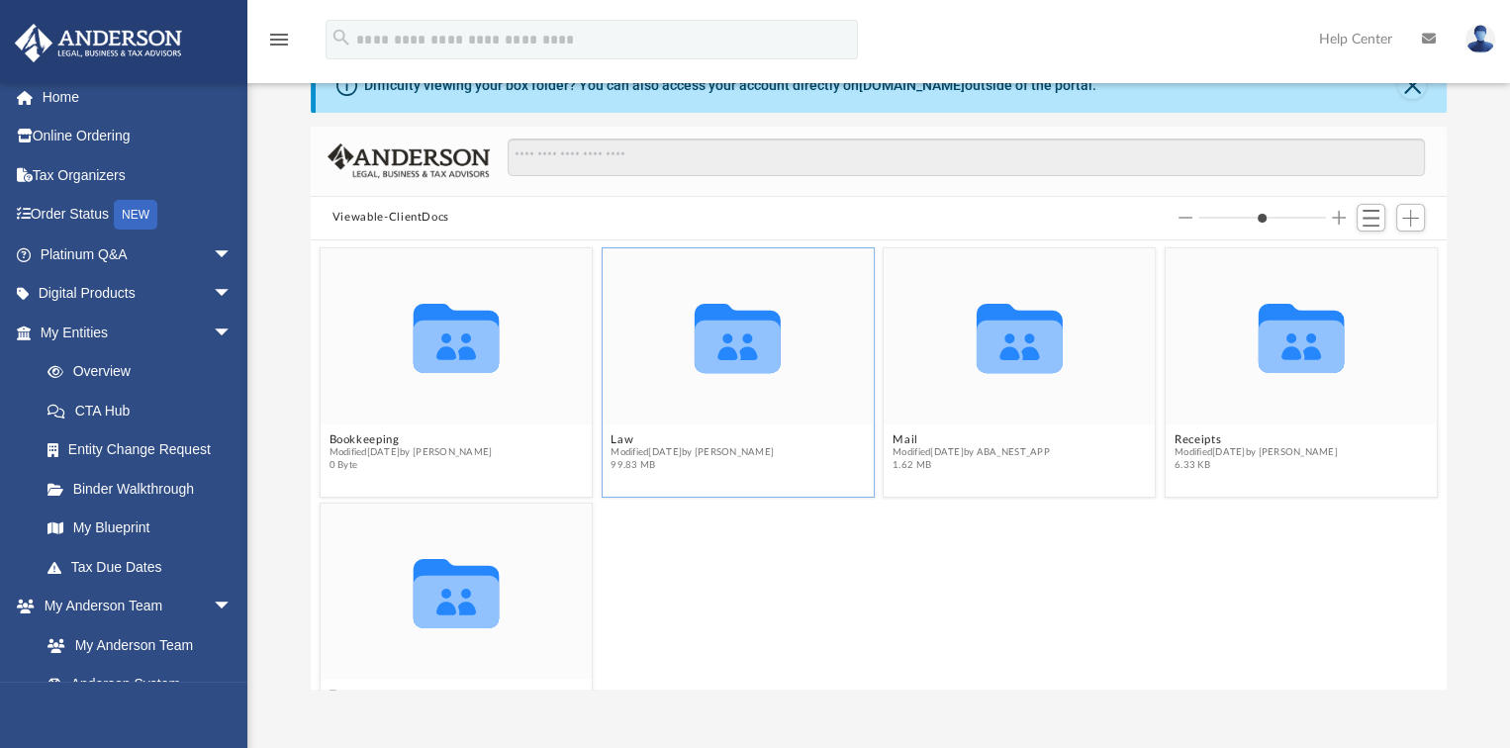
click at [715, 323] on icon "grid" at bounding box center [738, 346] width 86 height 52
drag, startPoint x: 715, startPoint y: 323, endPoint x: 744, endPoint y: 352, distance: 42.0
click at [744, 352] on icon "grid" at bounding box center [738, 337] width 86 height 69
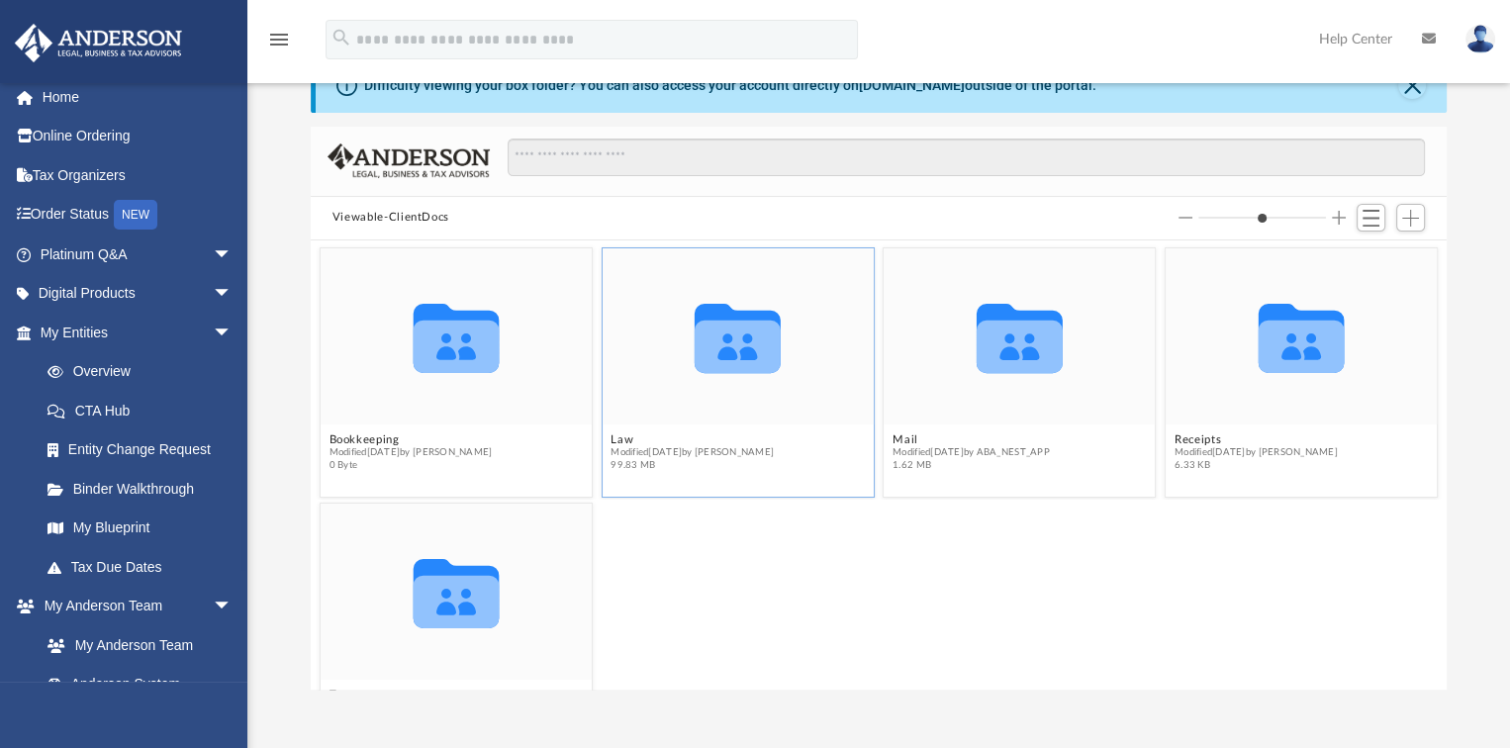
click at [744, 352] on icon "grid" at bounding box center [738, 337] width 86 height 69
click at [1379, 214] on span "Switch to List View" at bounding box center [1371, 218] width 17 height 17
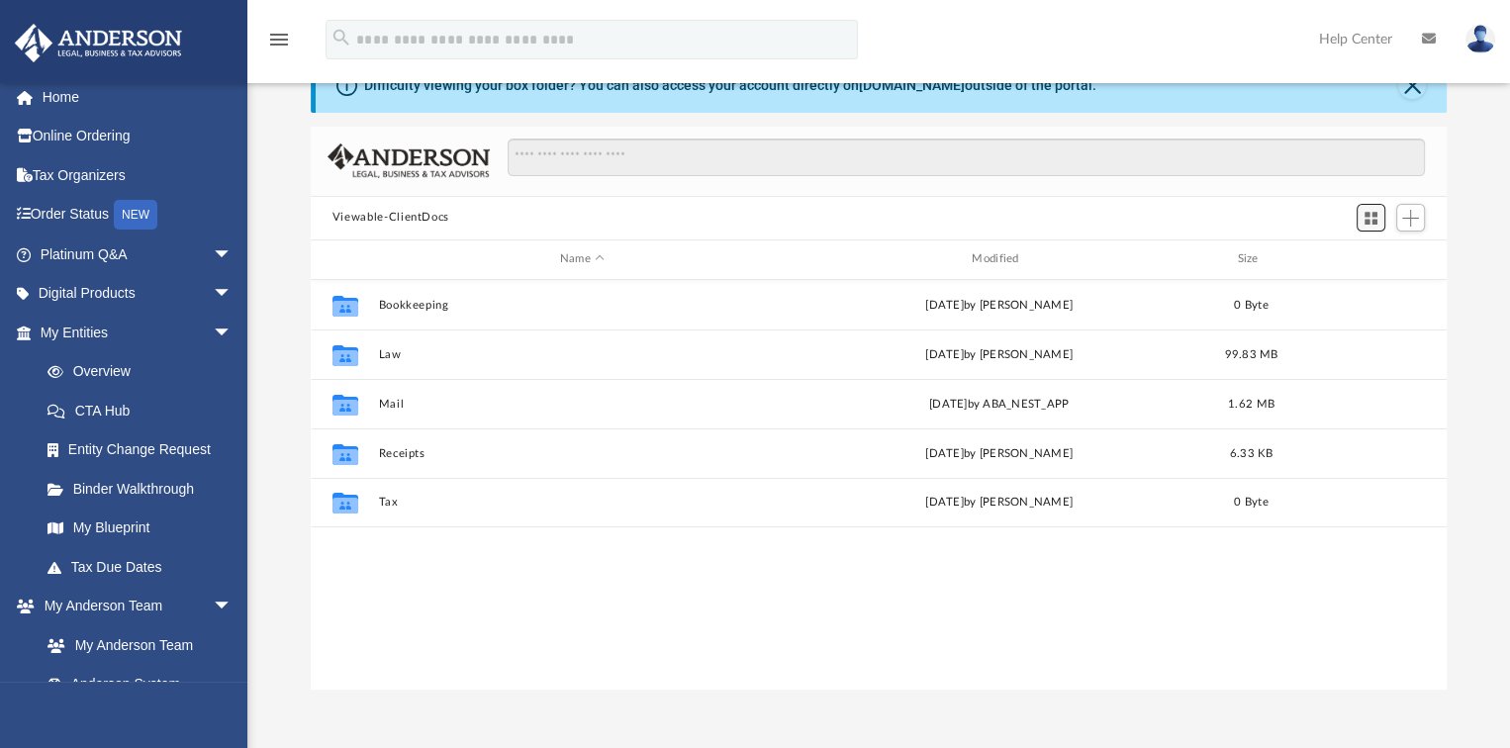
scroll to position [434, 1121]
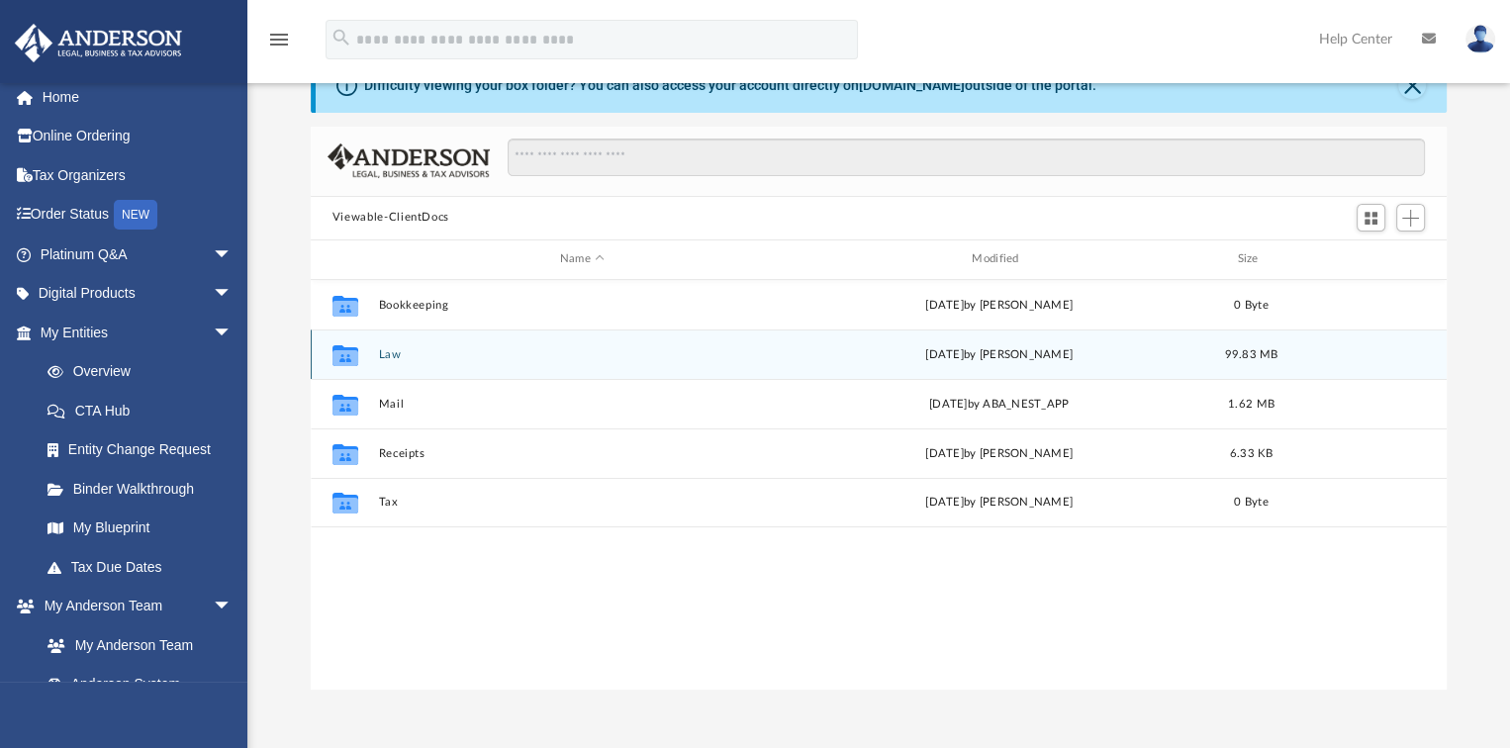
click at [377, 355] on div "Collaborated Folder Law [DATE] by [PERSON_NAME] 99.83 MB" at bounding box center [879, 354] width 1136 height 49
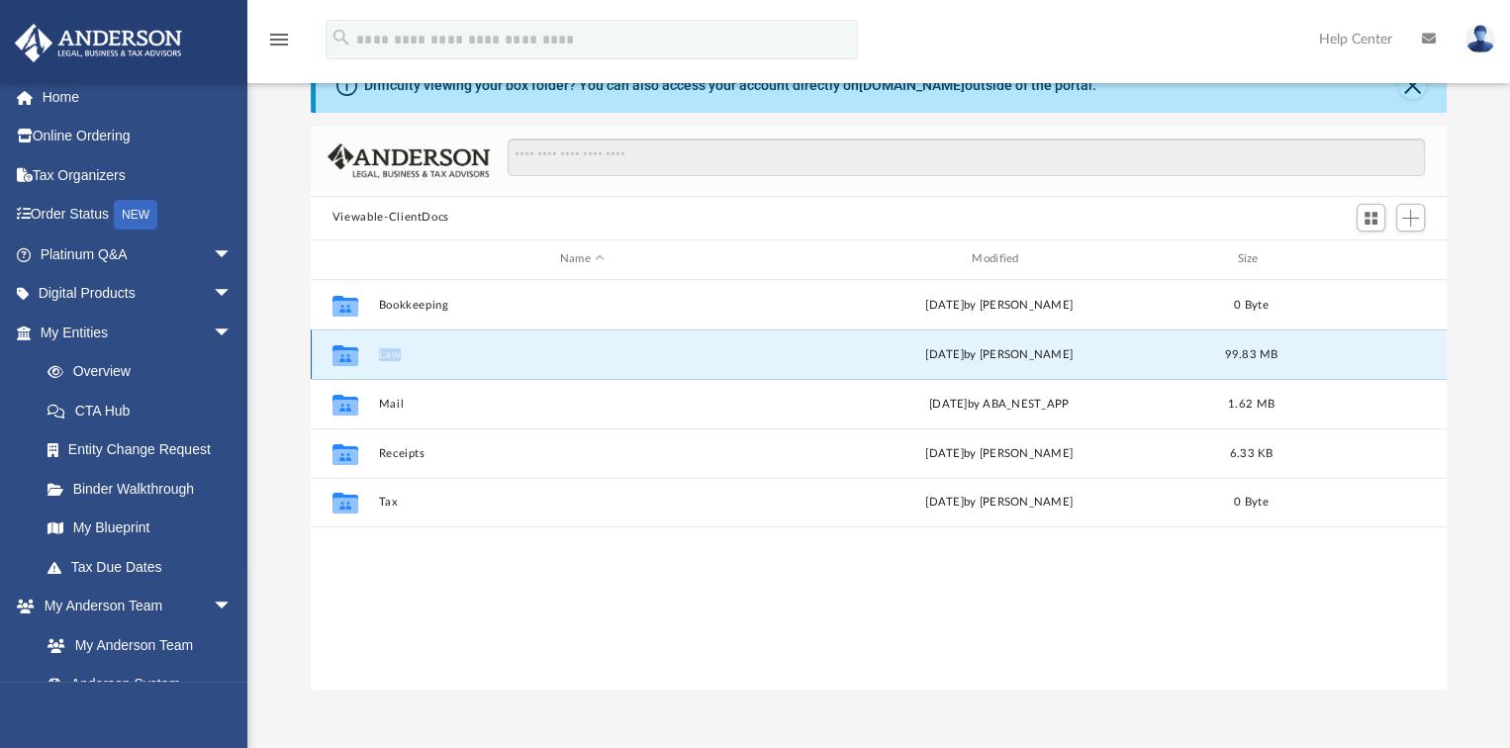
click at [377, 355] on div "Collaborated Folder Law [DATE] by [PERSON_NAME] 99.83 MB" at bounding box center [879, 354] width 1136 height 49
drag, startPoint x: 377, startPoint y: 355, endPoint x: 353, endPoint y: 360, distance: 24.3
click at [353, 360] on icon "grid" at bounding box center [346, 357] width 26 height 16
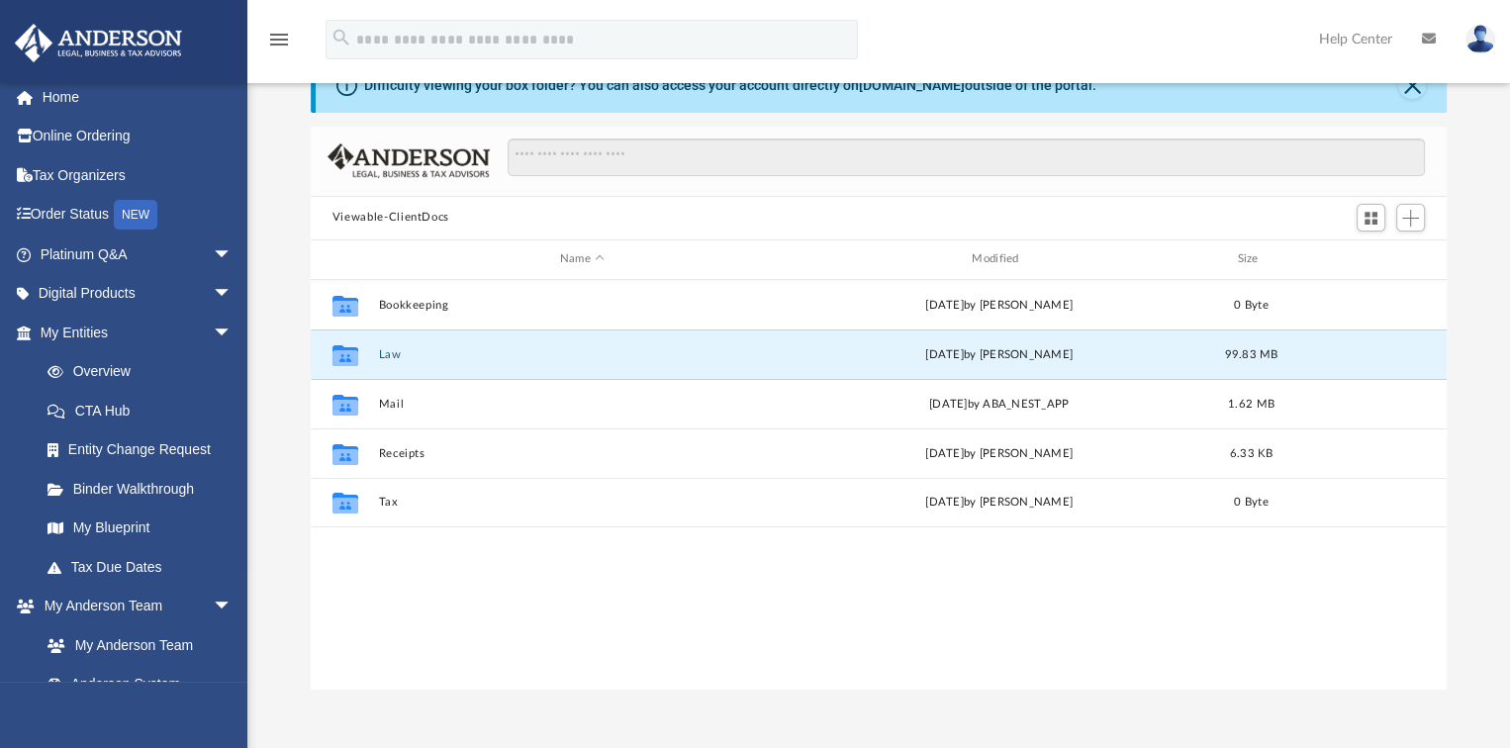
click at [667, 551] on div "Collaborated Folder Bookkeeping [DATE] by [PERSON_NAME] 0 Byte Collaborated Fol…" at bounding box center [879, 485] width 1136 height 410
click at [1260, 359] on div "99.83 MB" at bounding box center [1250, 354] width 79 height 18
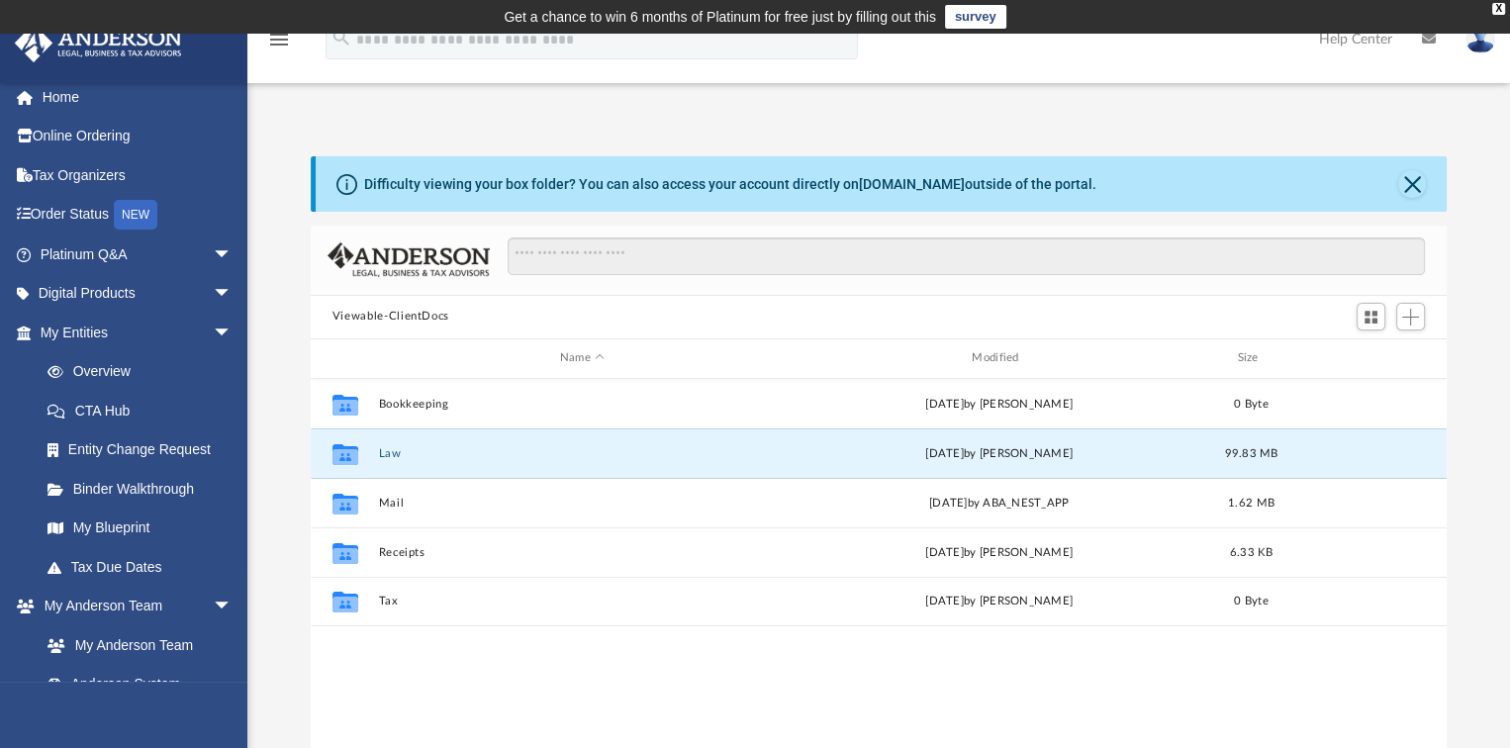
click at [994, 191] on div "Difficulty viewing your box folder? You can also access your account directly o…" at bounding box center [730, 184] width 732 height 21
